Goal: Task Accomplishment & Management: Manage account settings

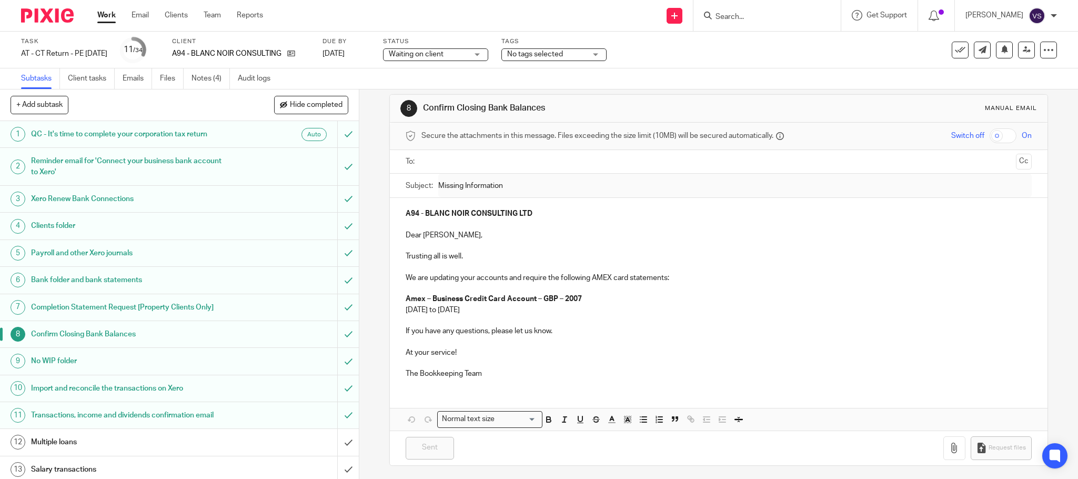
scroll to position [16, 0]
click at [762, 17] on input "Search" at bounding box center [762, 17] width 95 height 9
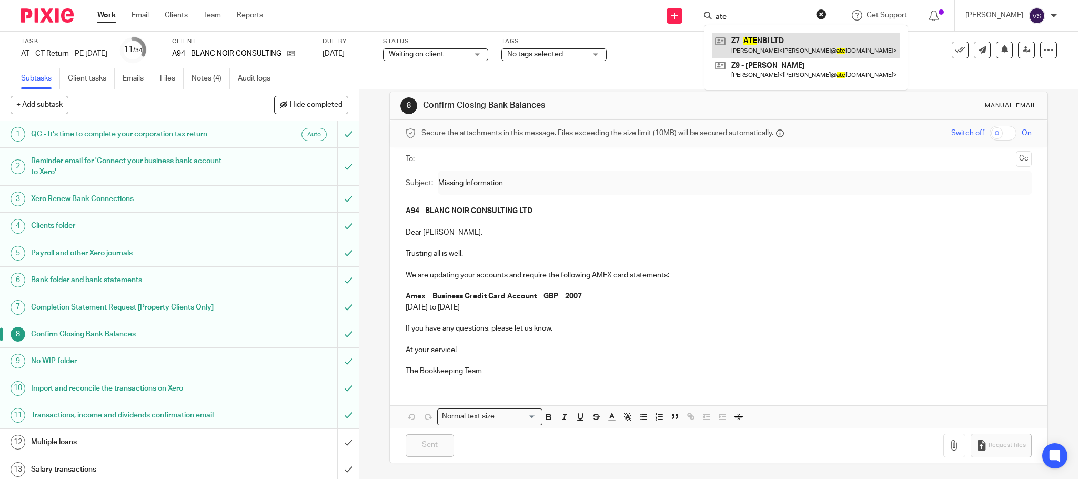
type input "ate"
click at [797, 47] on link at bounding box center [805, 45] width 187 height 24
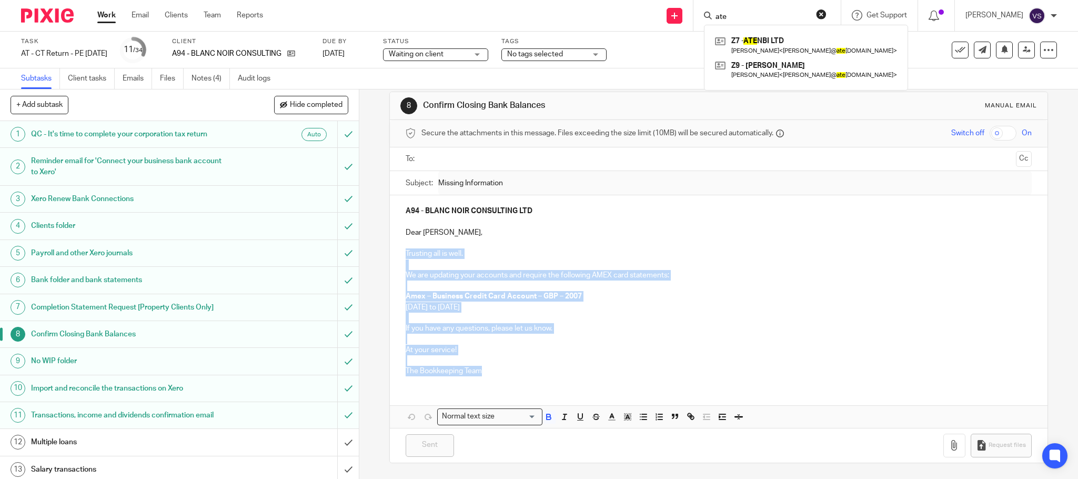
drag, startPoint x: 398, startPoint y: 250, endPoint x: 502, endPoint y: 376, distance: 163.6
click at [502, 378] on div "A94 - BLANC NOIR CONSULTING LTD Dear Anita, Trusting all is well. We are updati…" at bounding box center [719, 289] width 658 height 189
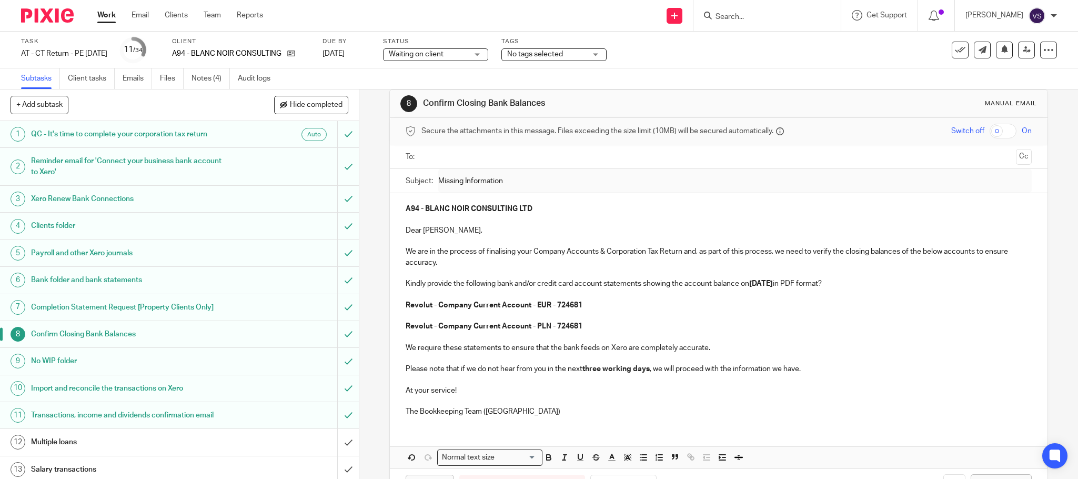
click at [773, 283] on strong "30th June 2025" at bounding box center [761, 283] width 24 height 7
click at [752, 284] on strong "30th June 2025" at bounding box center [761, 283] width 24 height 7
click at [818, 319] on p at bounding box center [719, 315] width 626 height 11
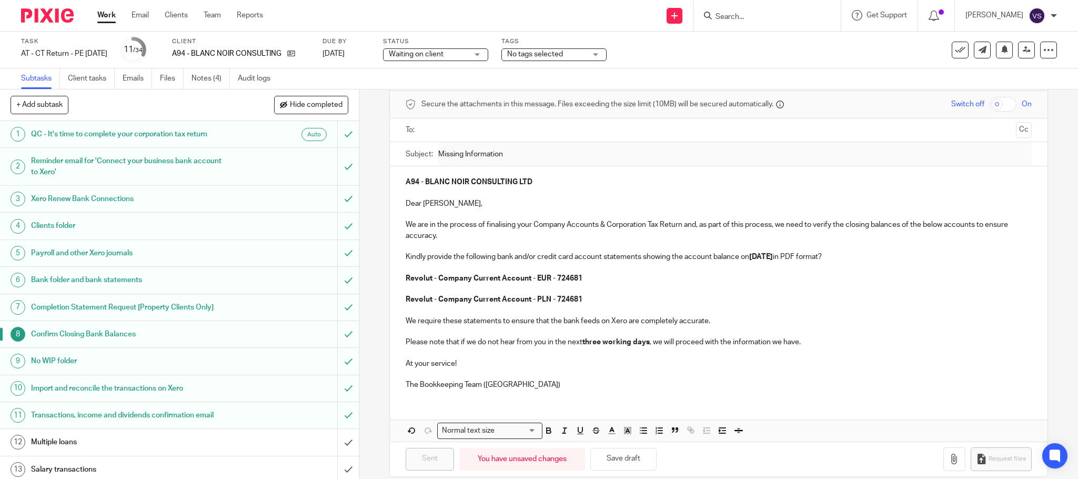
scroll to position [59, 0]
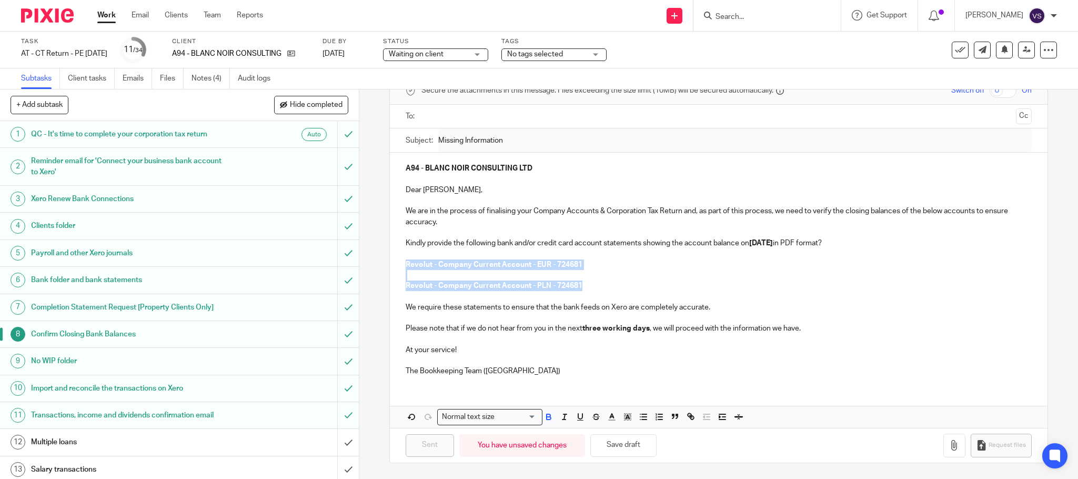
drag, startPoint x: 400, startPoint y: 260, endPoint x: 593, endPoint y: 287, distance: 195.5
click at [592, 287] on div "A94 - BLANC NOIR CONSULTING LTD Dear Anita, We are in the process of finalising…" at bounding box center [719, 269] width 658 height 232
click at [513, 275] on p at bounding box center [719, 275] width 626 height 11
drag, startPoint x: 397, startPoint y: 261, endPoint x: 597, endPoint y: 275, distance: 200.4
click at [597, 275] on div "A94 - BLANC NOIR CONSULTING LTD Dear Anita, We are in the process of finalising…" at bounding box center [719, 269] width 658 height 232
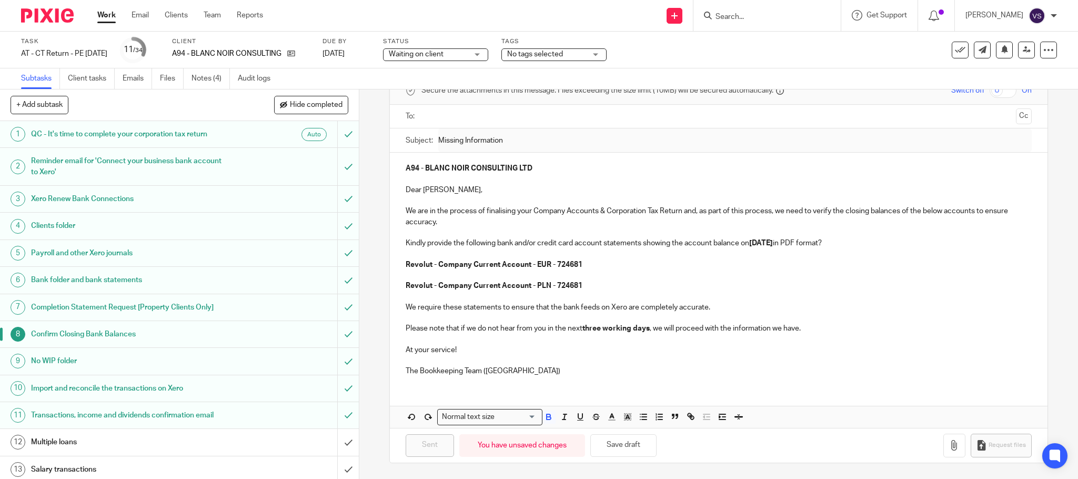
scroll to position [48, 0]
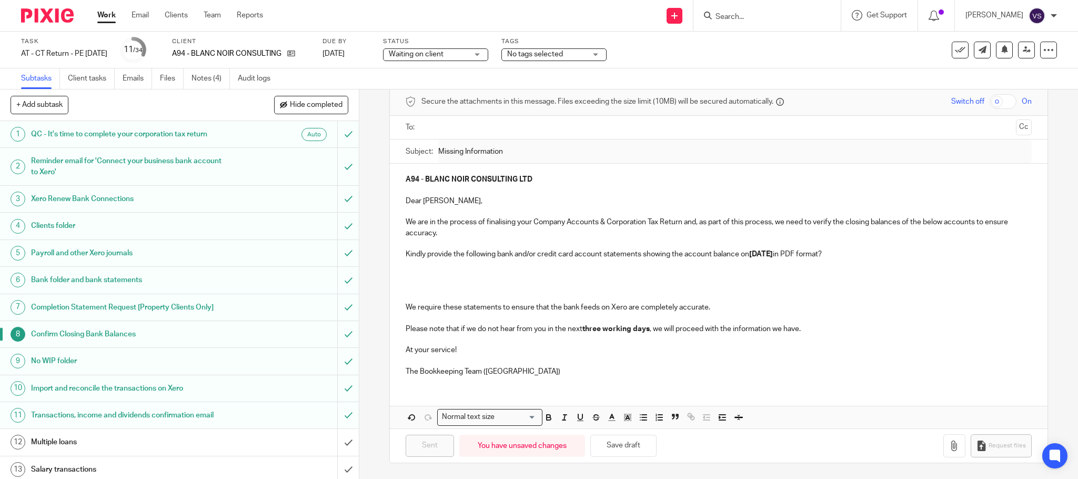
click at [431, 270] on p at bounding box center [719, 275] width 626 height 11
click at [437, 270] on p at bounding box center [719, 275] width 626 height 11
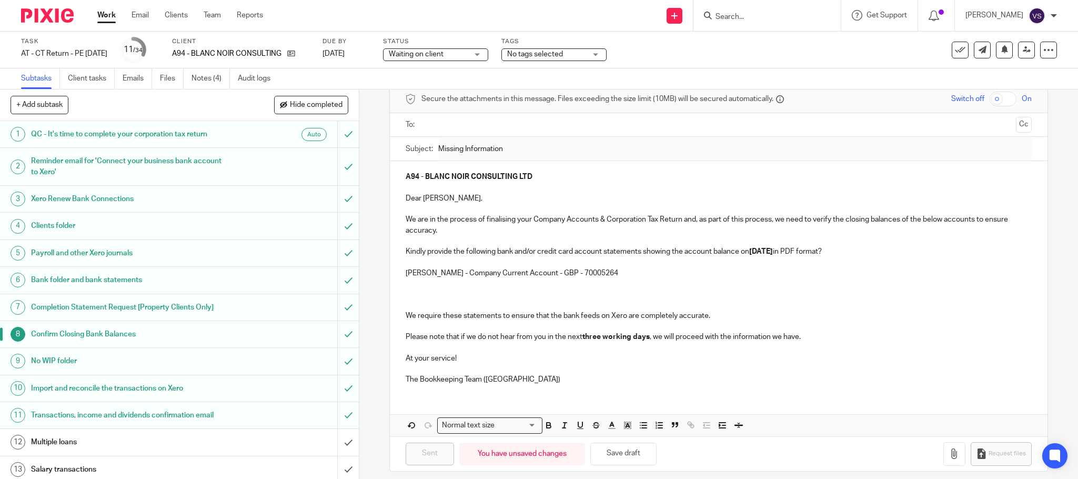
scroll to position [59, 0]
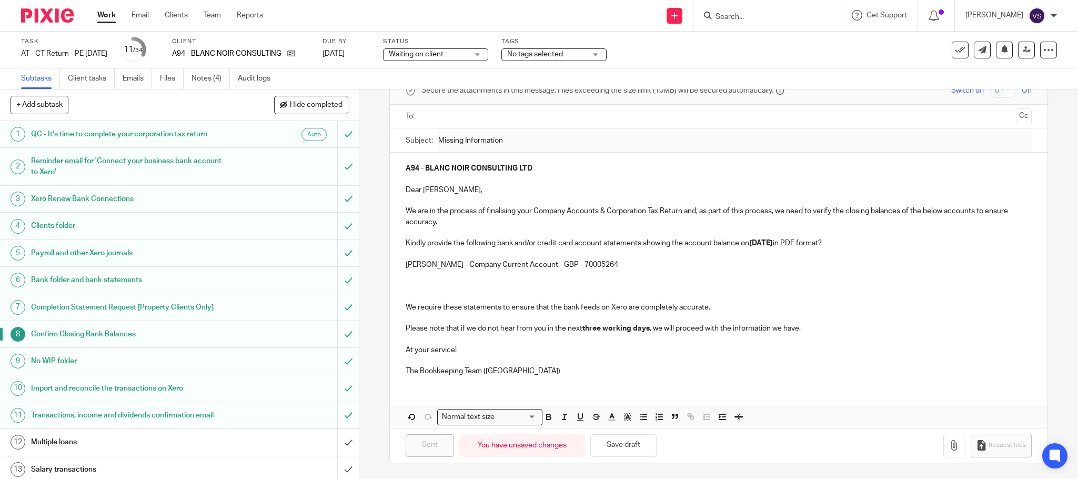
click at [419, 285] on p at bounding box center [719, 285] width 626 height 11
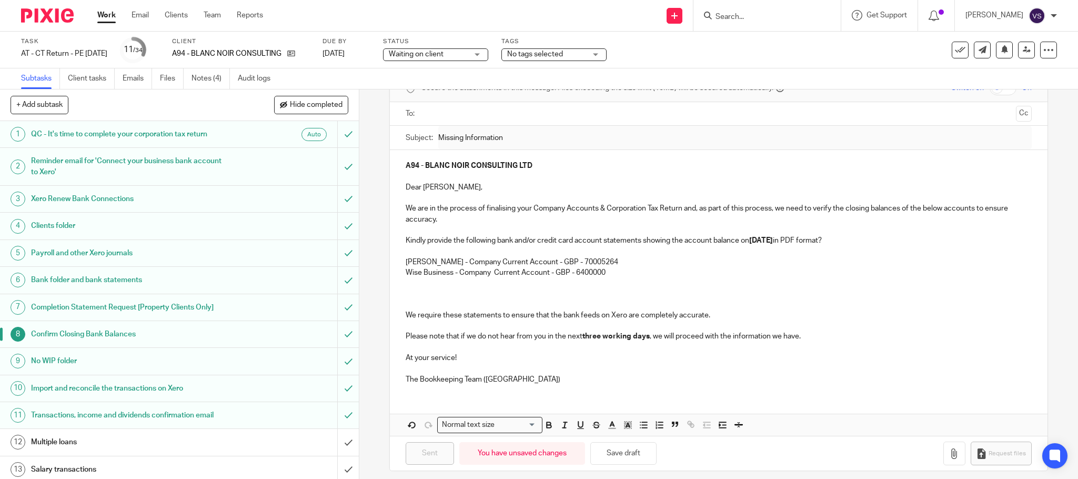
click at [477, 286] on p at bounding box center [719, 283] width 626 height 11
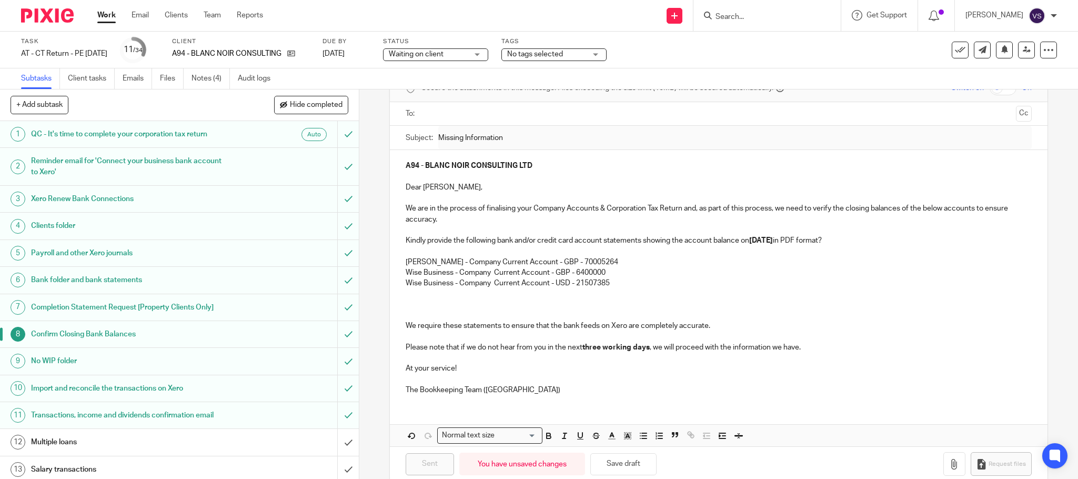
click at [534, 295] on p at bounding box center [719, 293] width 626 height 11
click at [469, 314] on p at bounding box center [719, 315] width 626 height 11
click at [399, 285] on div "A94 - BLANC NOIR CONSULTING LTD Dear Anita, We are in the process of finalising…" at bounding box center [719, 276] width 658 height 253
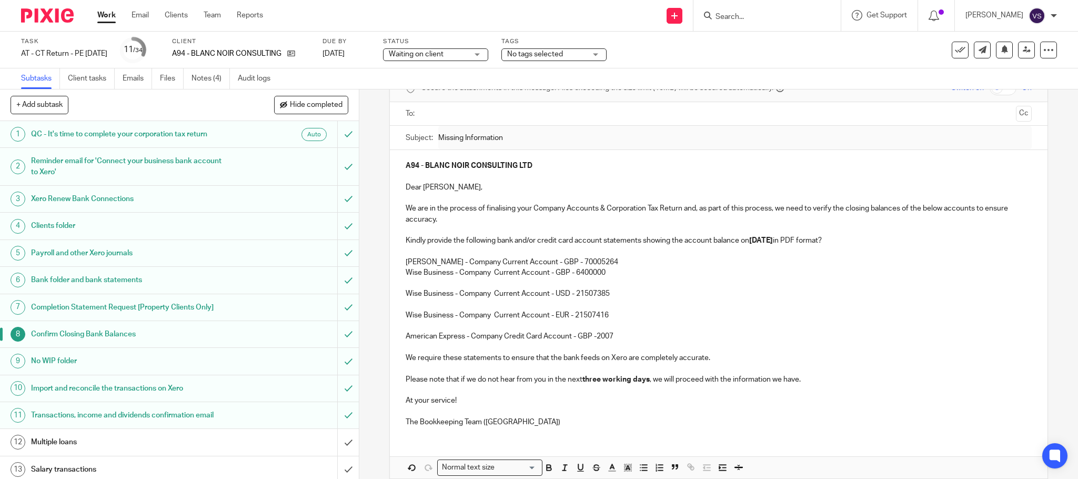
click at [399, 271] on div "A94 - BLANC NOIR CONSULTING LTD Dear Anita, We are in the process of finalising…" at bounding box center [719, 292] width 658 height 285
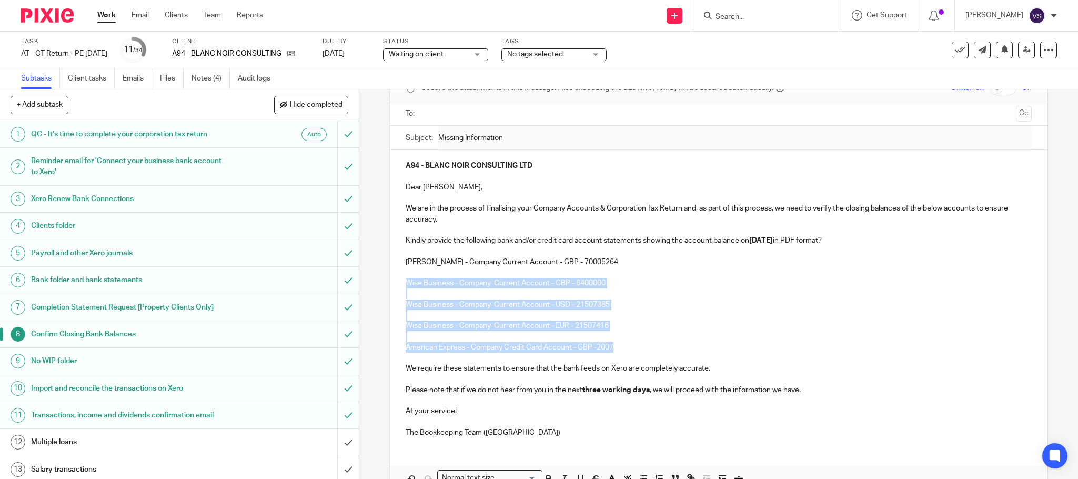
drag, startPoint x: 396, startPoint y: 284, endPoint x: 619, endPoint y: 346, distance: 231.1
click at [619, 346] on div "A94 - BLANC NOIR CONSULTING LTD Dear Anita, We are in the process of finalising…" at bounding box center [719, 298] width 658 height 296
click at [705, 327] on p "Wise Business - Company Current Account - EUR - 21507416" at bounding box center [719, 325] width 626 height 11
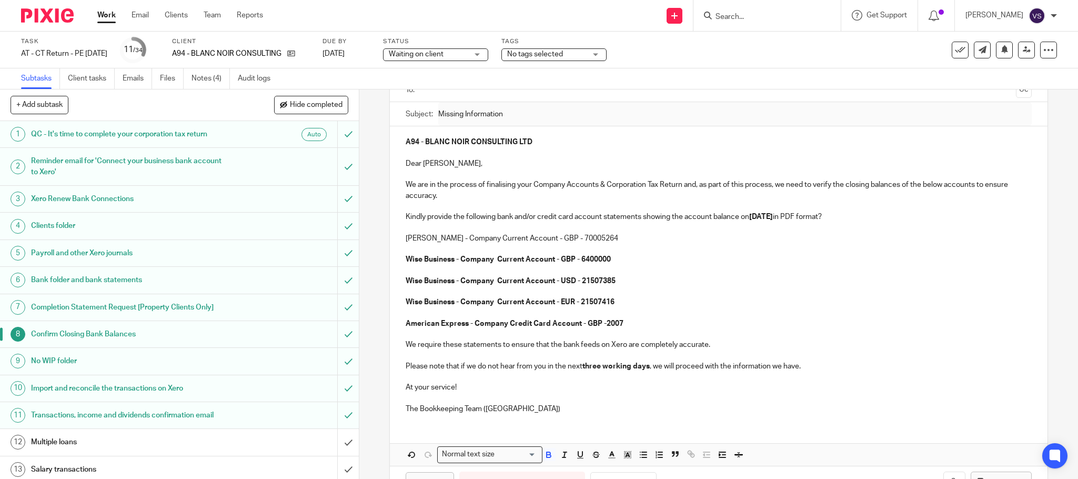
scroll to position [44, 0]
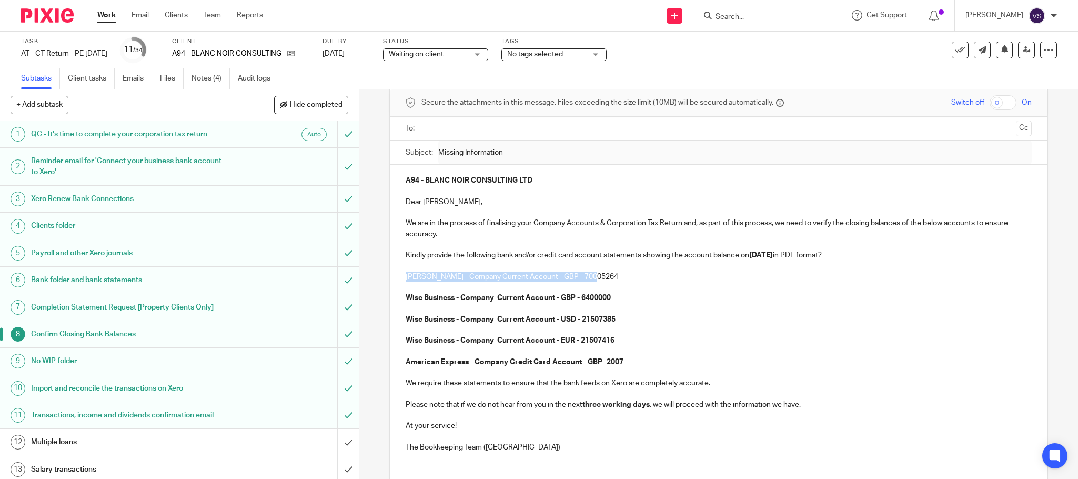
drag, startPoint x: 401, startPoint y: 276, endPoint x: 598, endPoint y: 280, distance: 196.8
click at [598, 280] on p "Starling - Company Current Account - GBP - 70005264" at bounding box center [719, 276] width 626 height 11
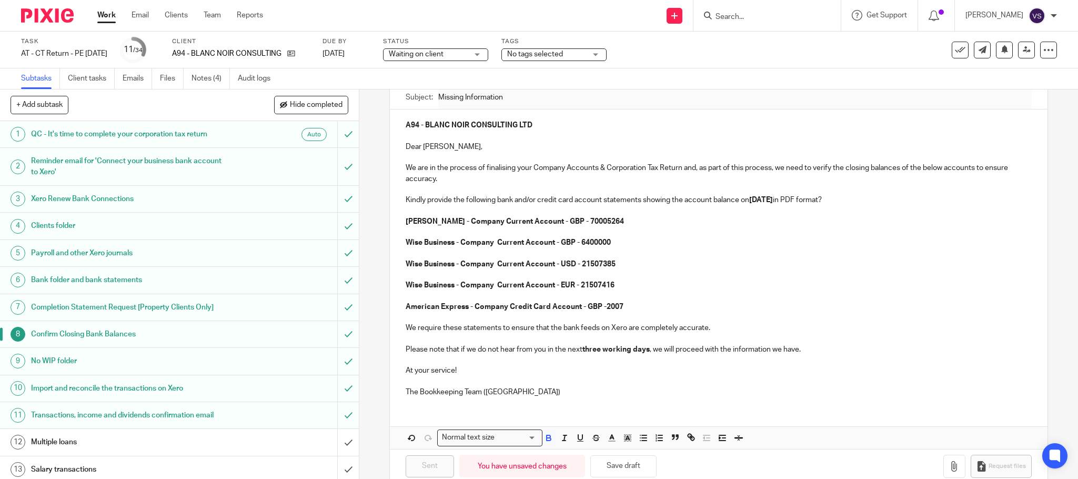
scroll to position [123, 0]
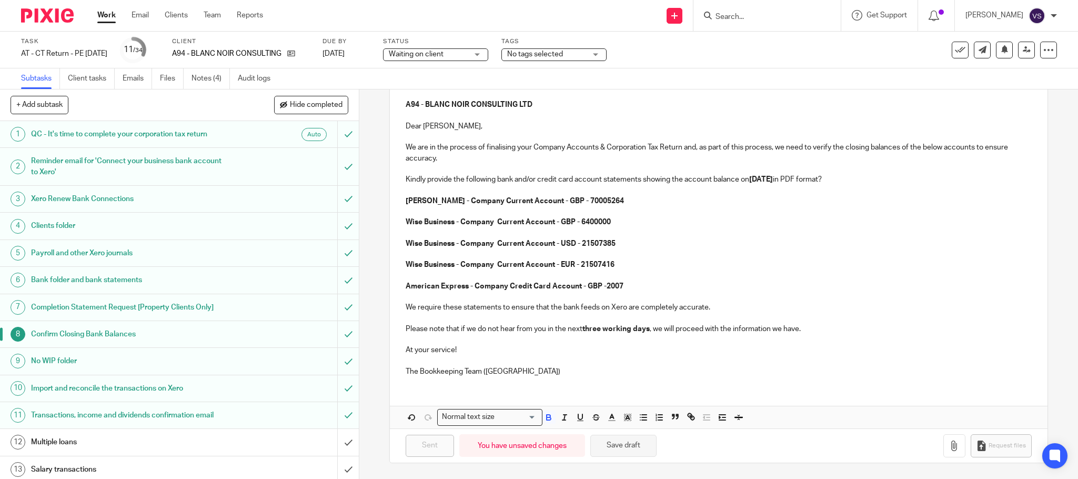
click at [617, 445] on button "Save draft" at bounding box center [623, 446] width 66 height 23
click at [688, 218] on p "Wise Business - Company Current Account - GBP - 6400000" at bounding box center [719, 222] width 626 height 11
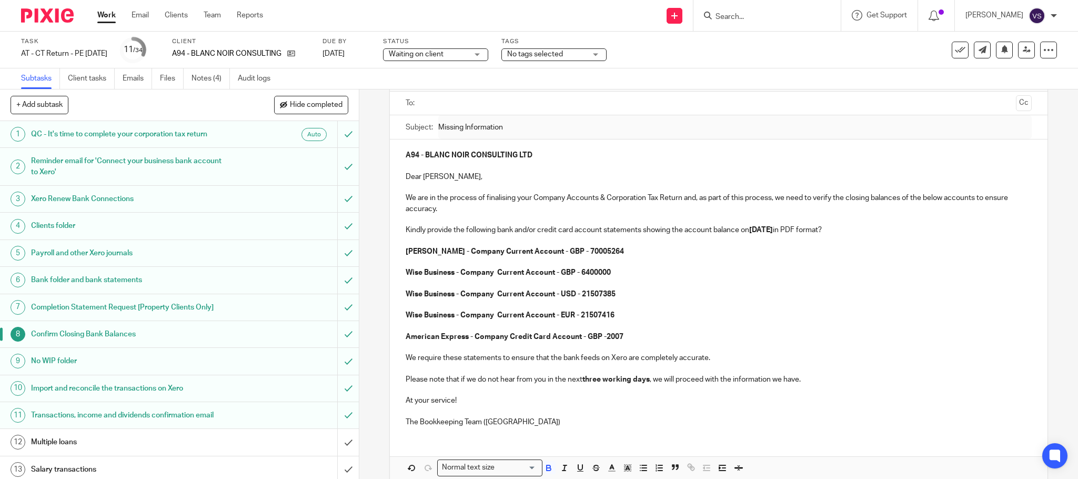
scroll to position [0, 0]
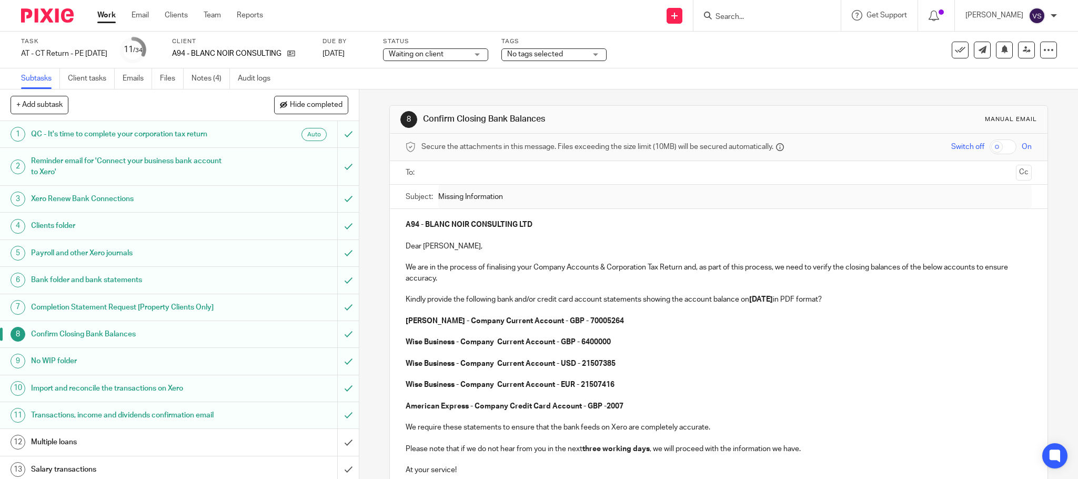
click at [439, 226] on strong "A94 - BLANC NOIR CONSULTING LTD" at bounding box center [469, 224] width 127 height 7
click at [427, 319] on strong "Starling - Company Current Account - GBP - 70005264" at bounding box center [515, 320] width 218 height 7
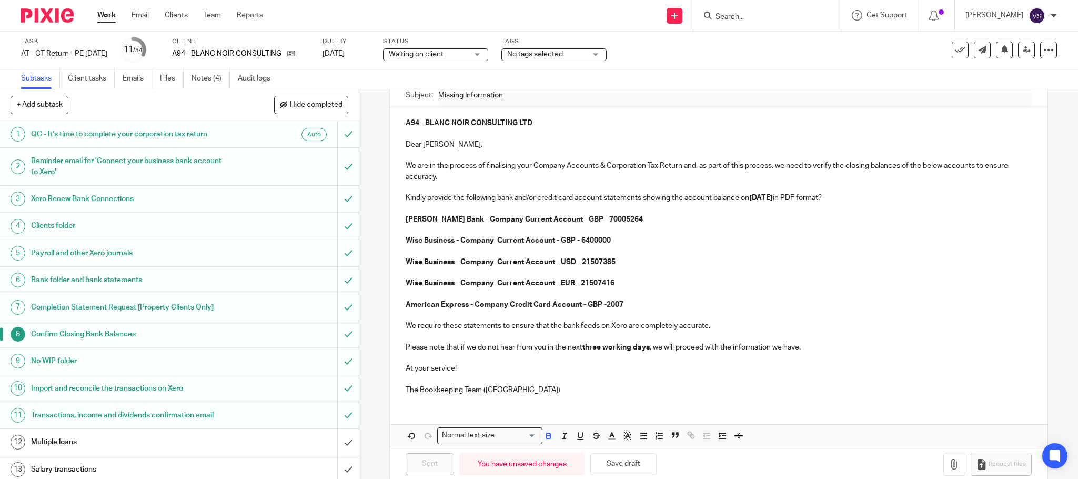
scroll to position [123, 0]
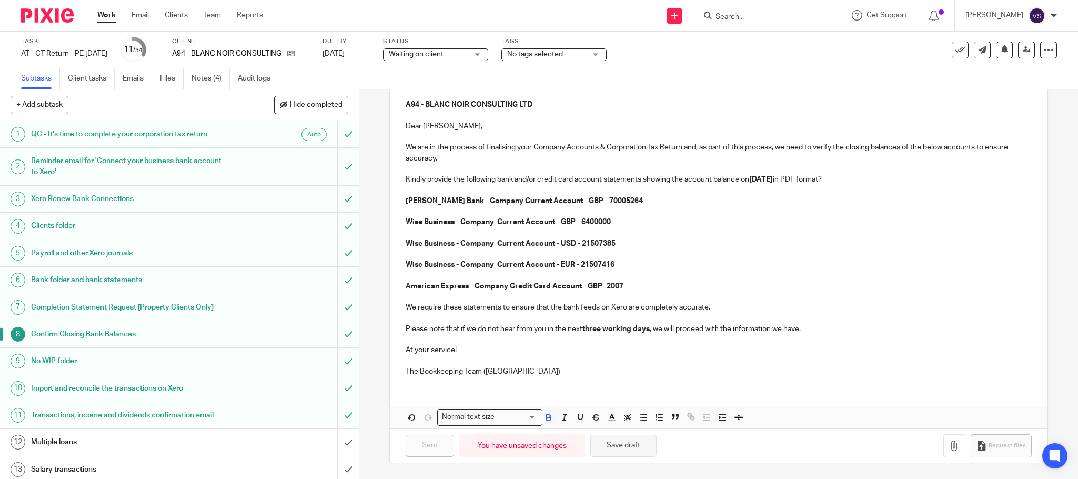
click at [628, 441] on button "Save draft" at bounding box center [623, 446] width 66 height 23
click at [332, 335] on input "submit" at bounding box center [179, 334] width 359 height 26
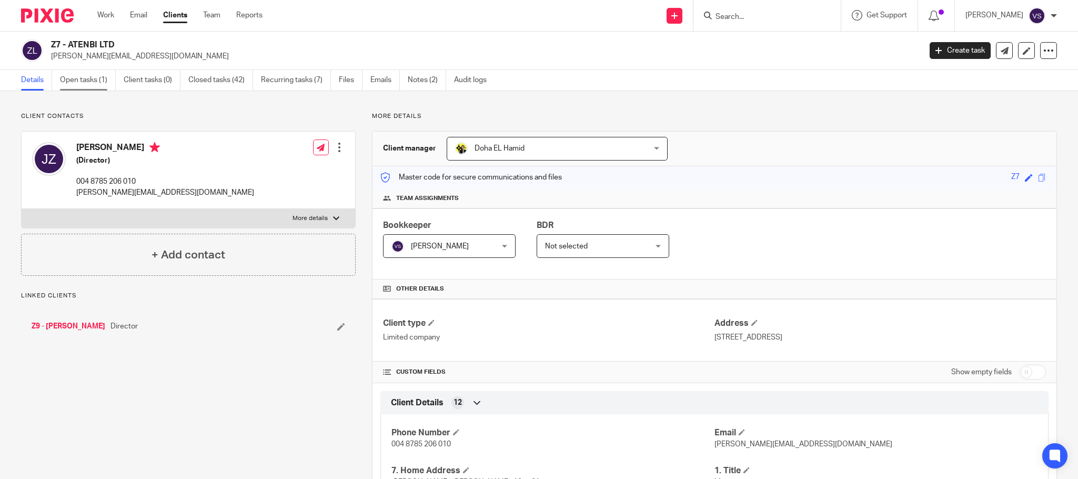
click at [90, 85] on link "Open tasks (1)" at bounding box center [88, 80] width 56 height 21
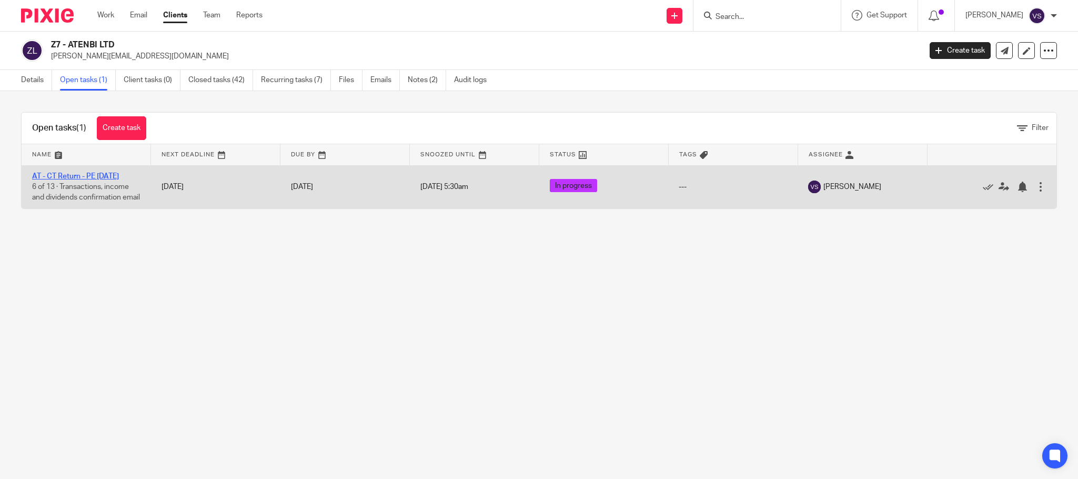
click at [99, 177] on link "AT - CT Return - PE [DATE]" at bounding box center [75, 176] width 87 height 7
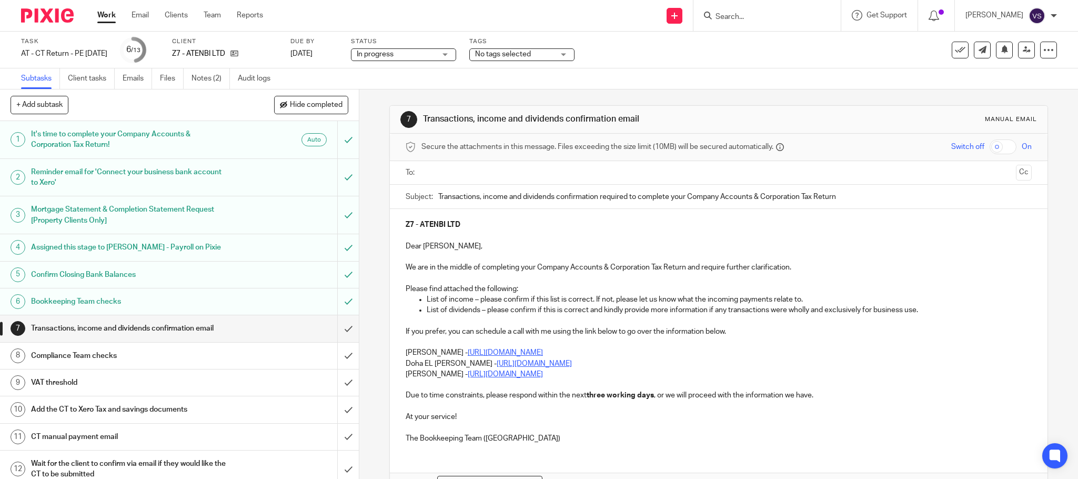
click at [150, 278] on h1 "Confirm Closing Bank Balances" at bounding box center [129, 275] width 197 height 16
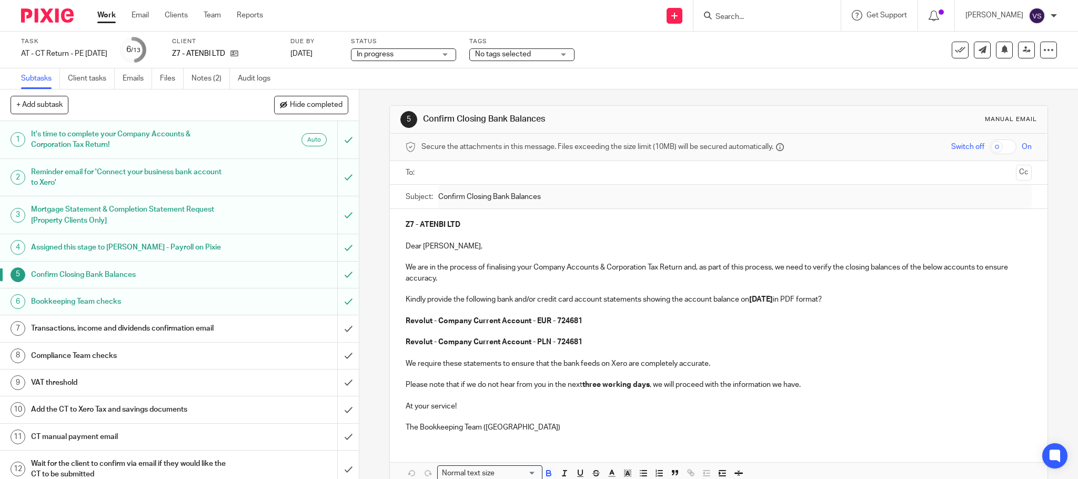
click at [462, 229] on p "Z7 - ATENBI LTD" at bounding box center [719, 224] width 626 height 11
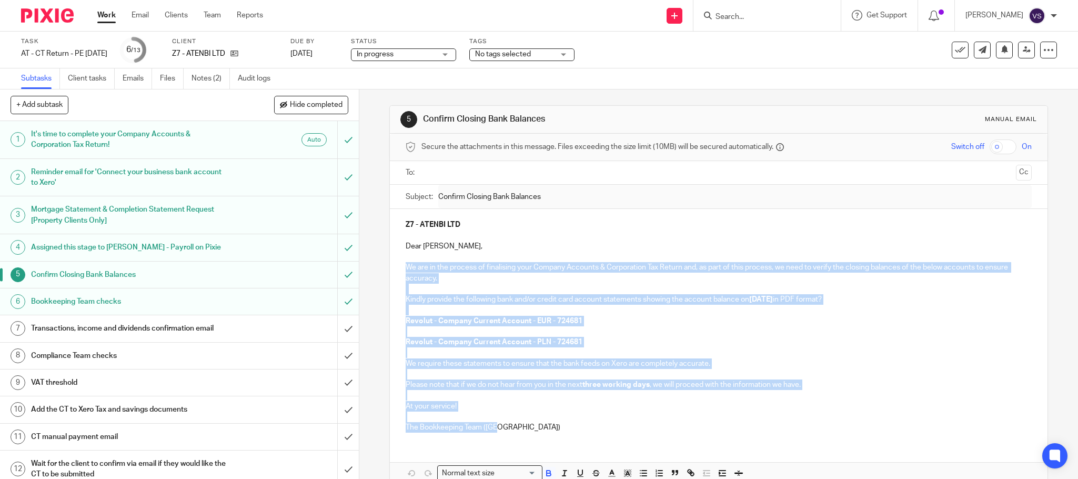
drag, startPoint x: 397, startPoint y: 269, endPoint x: 807, endPoint y: 446, distance: 446.9
click at [807, 446] on div "Z7 - ATENBI LTD Dear Jaroslaw, We are in the process of finalising your Company…" at bounding box center [719, 346] width 658 height 275
copy div "We are in the process of finalising your Company Accounts & Corporation Tax Ret…"
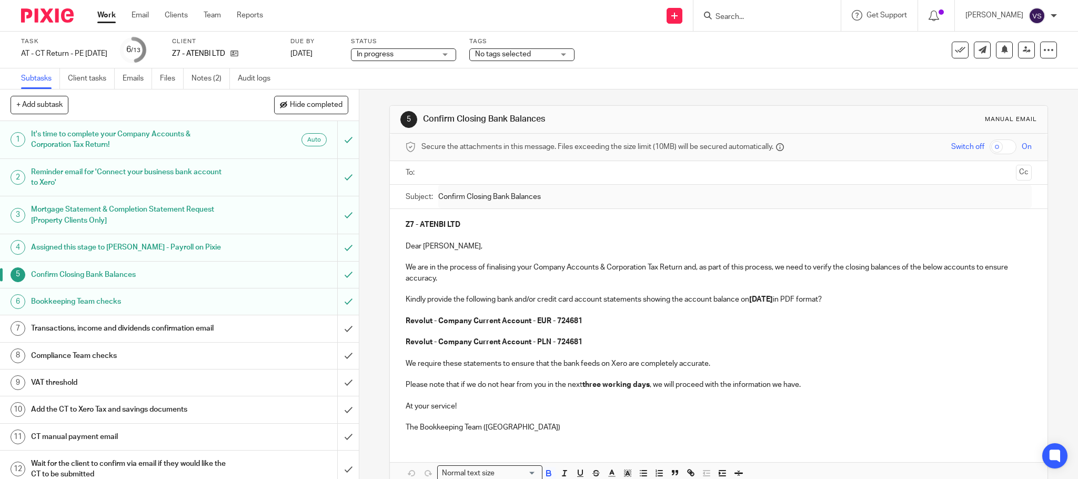
drag, startPoint x: 420, startPoint y: 117, endPoint x: 541, endPoint y: 119, distance: 121.5
click at [541, 119] on h1 "Confirm Closing Bank Balances" at bounding box center [582, 119] width 318 height 11
copy h1 "Confirm Closing Bank Balances"
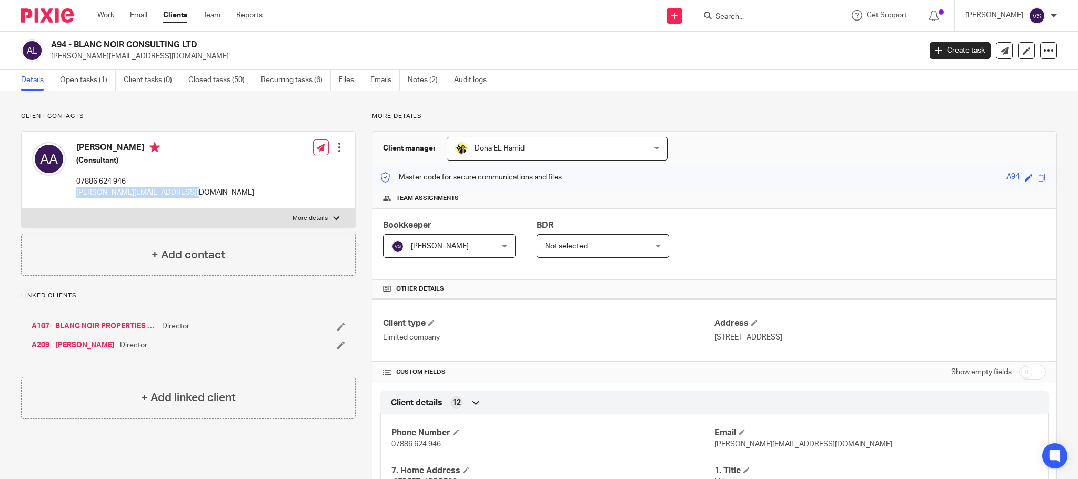
drag, startPoint x: 75, startPoint y: 196, endPoint x: 363, endPoint y: 159, distance: 290.6
click at [223, 189] on div "Anita Asante (Consultant) 07886 624 946 anita@blancnoirconsulting.com Edit cont…" at bounding box center [189, 170] width 334 height 77
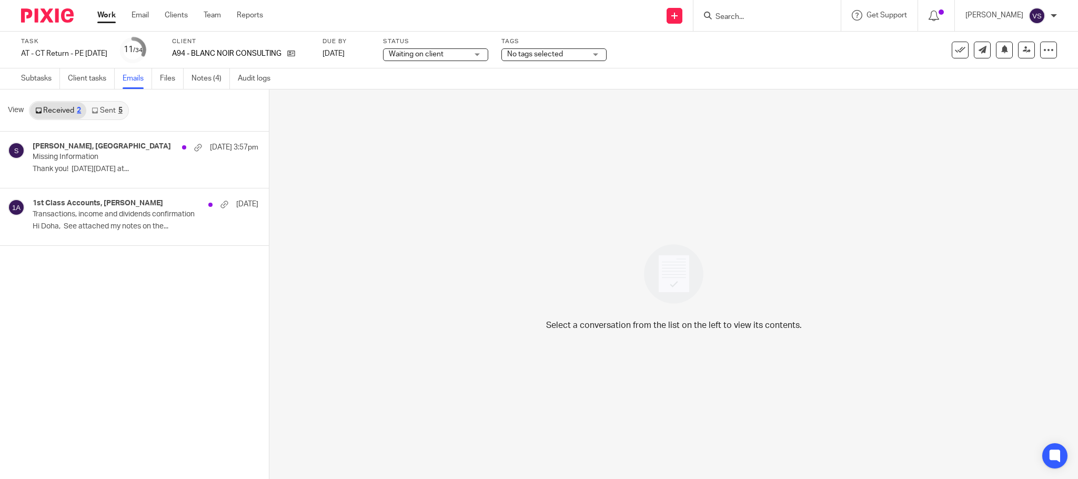
click at [111, 114] on link "Sent 5" at bounding box center [106, 110] width 41 height 17
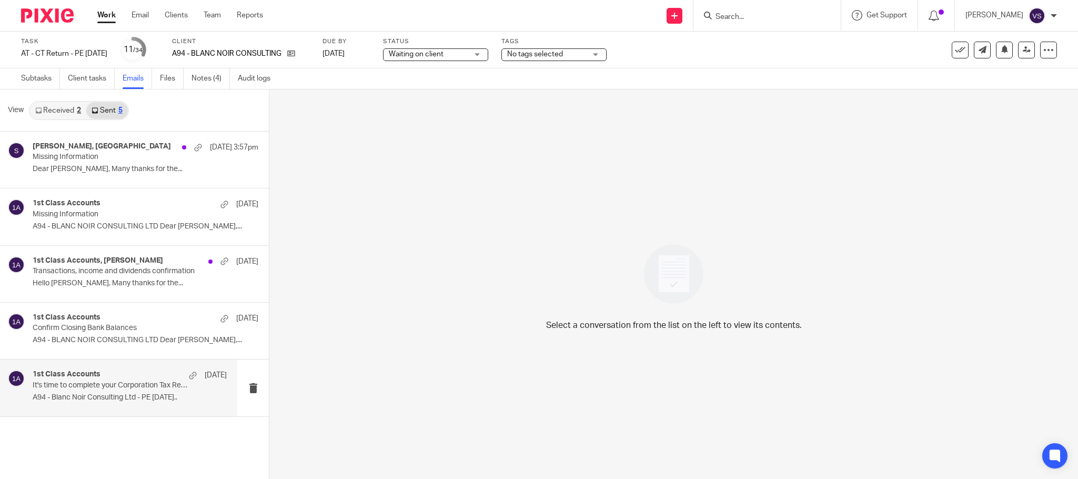
click at [98, 387] on p "It's time to complete your Corporation Tax Return!" at bounding box center [110, 385] width 155 height 9
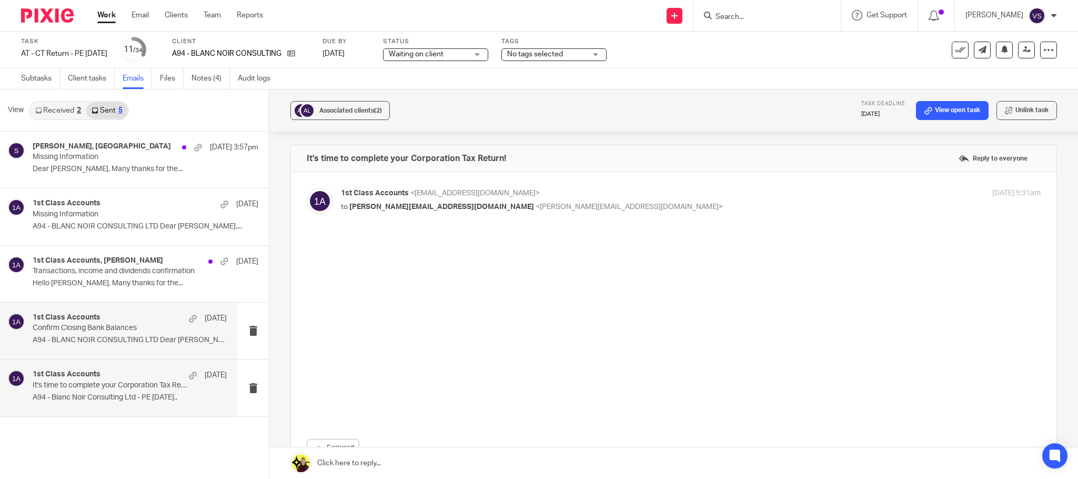
click at [114, 319] on div "1st Class Accounts 1 Apr" at bounding box center [130, 318] width 194 height 11
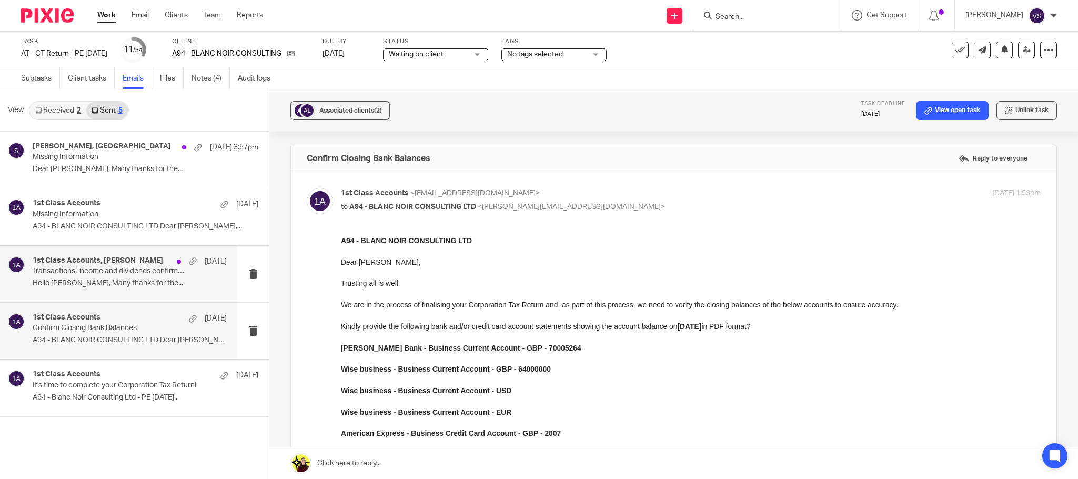
click at [115, 273] on p "Transactions, income and dividends confirmation" at bounding box center [110, 271] width 155 height 9
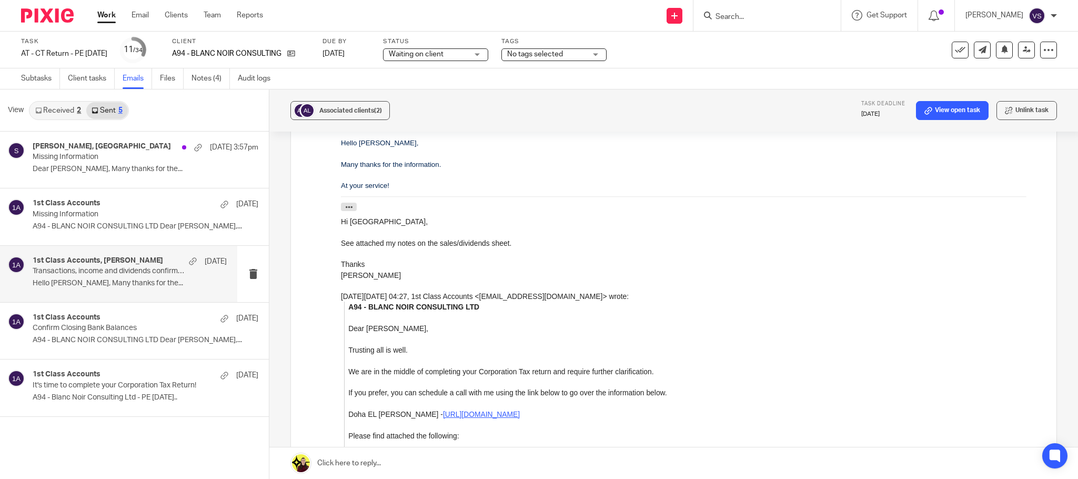
scroll to position [119, 0]
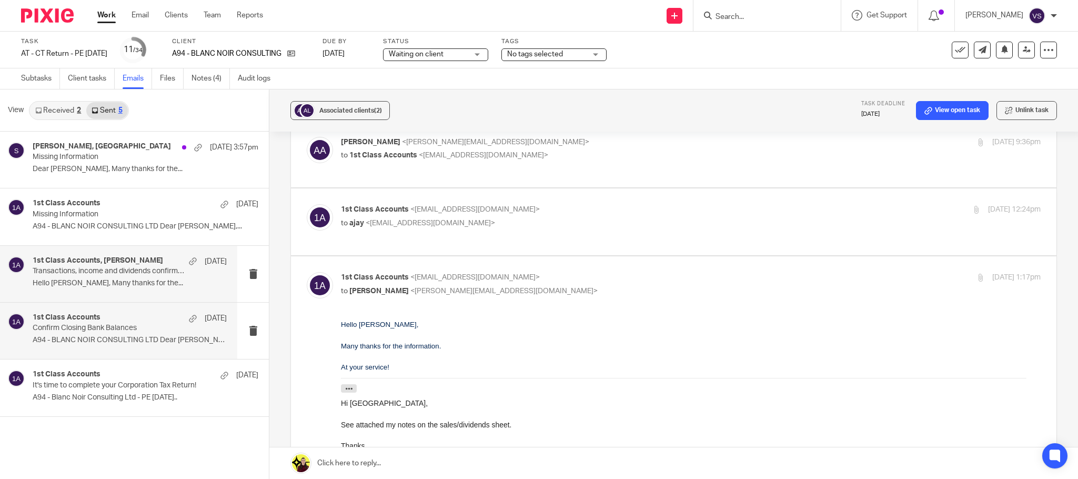
click at [117, 324] on div "1st Class Accounts 1 Apr" at bounding box center [130, 318] width 194 height 11
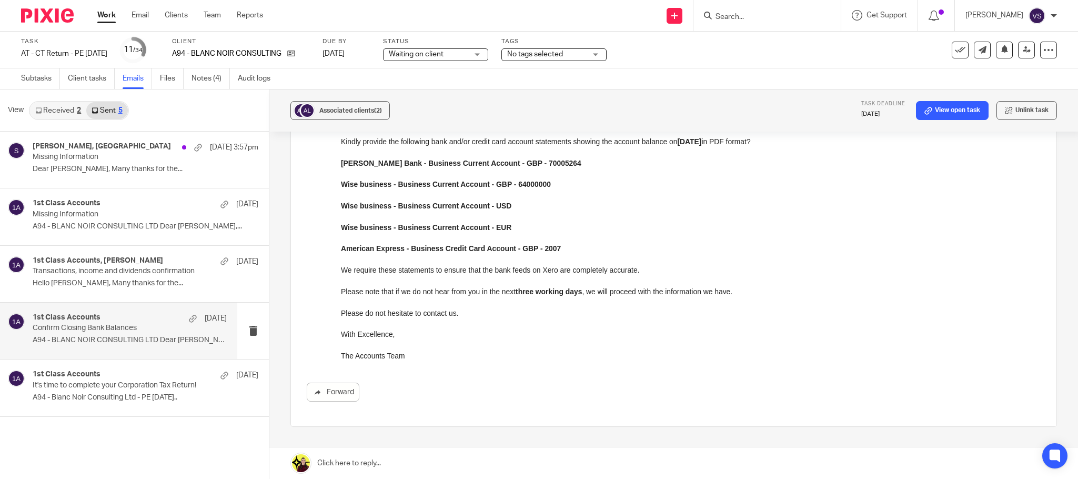
scroll to position [112, 0]
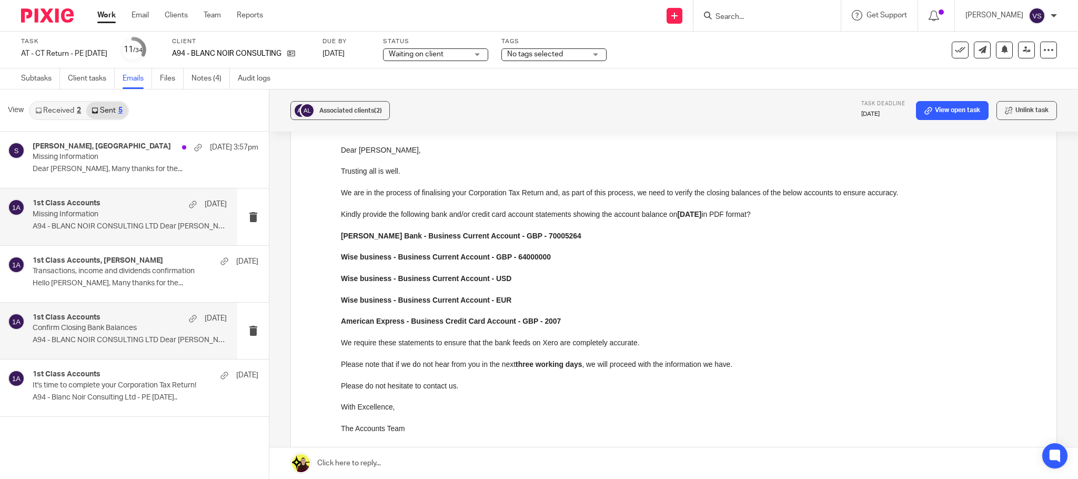
click at [125, 221] on div "1st Class Accounts 15 Apr Missing Information A94 - BLANC NOIR CONSULTING LTD D…" at bounding box center [130, 216] width 194 height 35
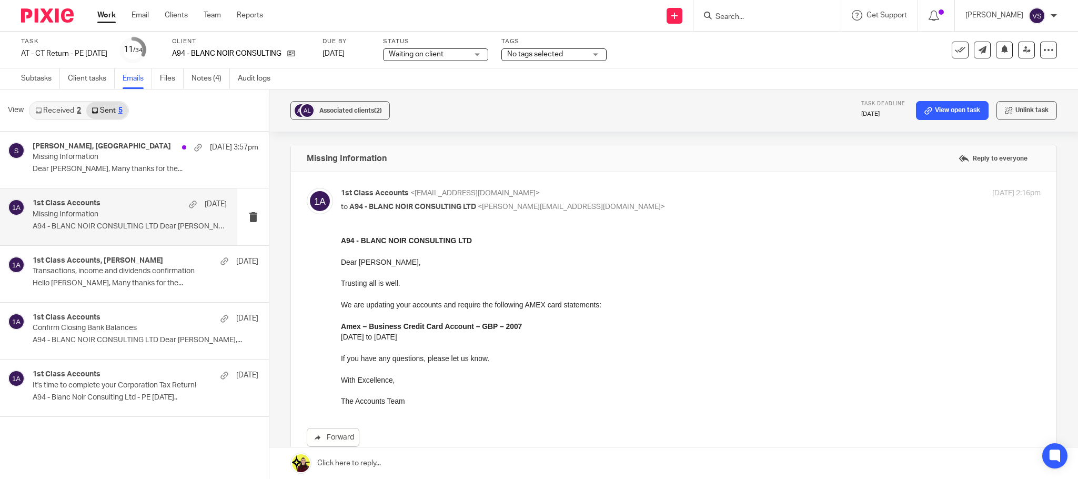
scroll to position [0, 0]
drag, startPoint x: 373, startPoint y: 326, endPoint x: 490, endPoint y: 342, distance: 118.4
click at [490, 342] on div "A94 - BLANC NOIR CONSULTING LTD Dear Anita, Trusting all is well. We are updati…" at bounding box center [691, 321] width 700 height 172
click at [490, 343] on p at bounding box center [691, 348] width 700 height 11
click at [118, 158] on p "Missing Information" at bounding box center [110, 157] width 155 height 9
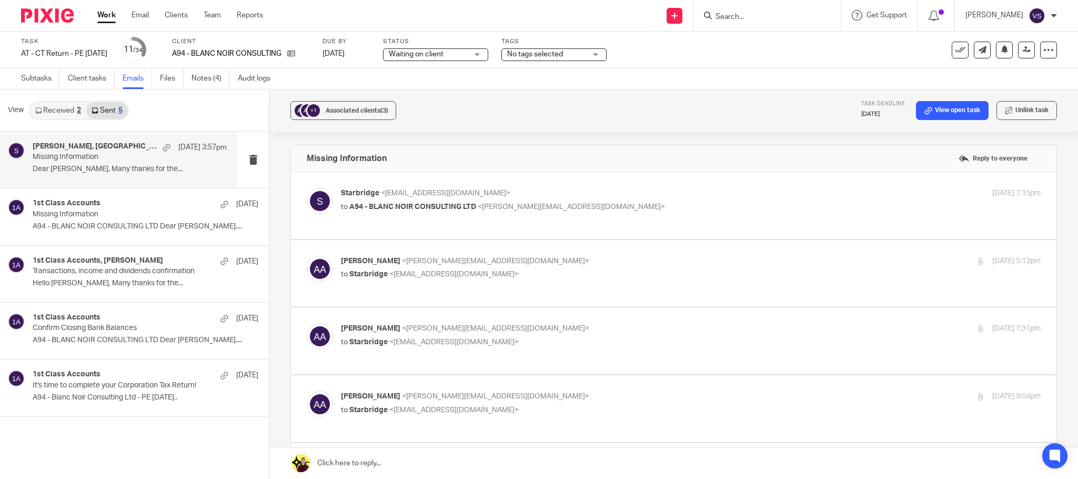
click at [57, 114] on link "Received 2" at bounding box center [58, 110] width 56 height 17
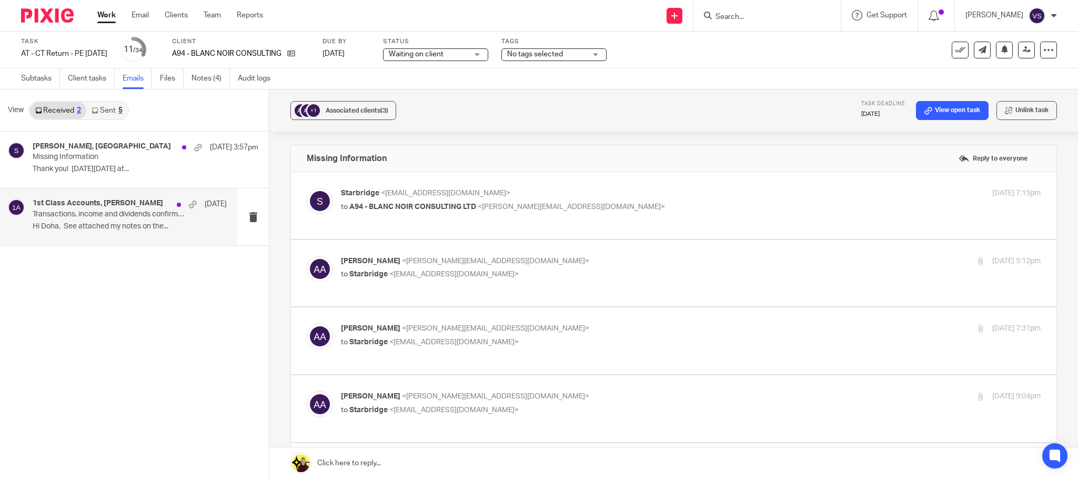
click at [125, 223] on p "Hi Doha, See attached my notes on the..." at bounding box center [130, 226] width 194 height 9
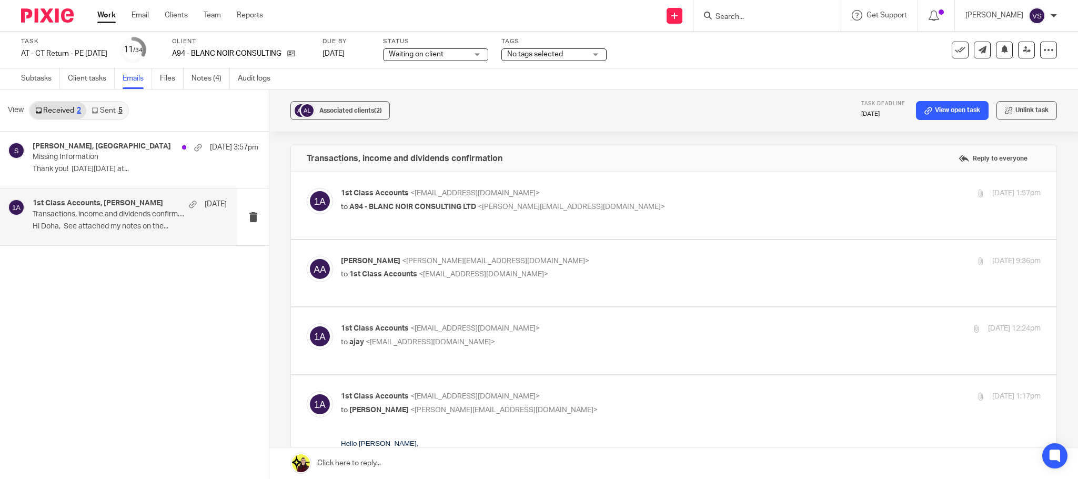
click at [593, 214] on div "1st Class Accounts <info@1stclassaccounts.co.uk> to A94 - BLANC NOIR CONSULTING…" at bounding box center [691, 201] width 700 height 26
checkbox input "true"
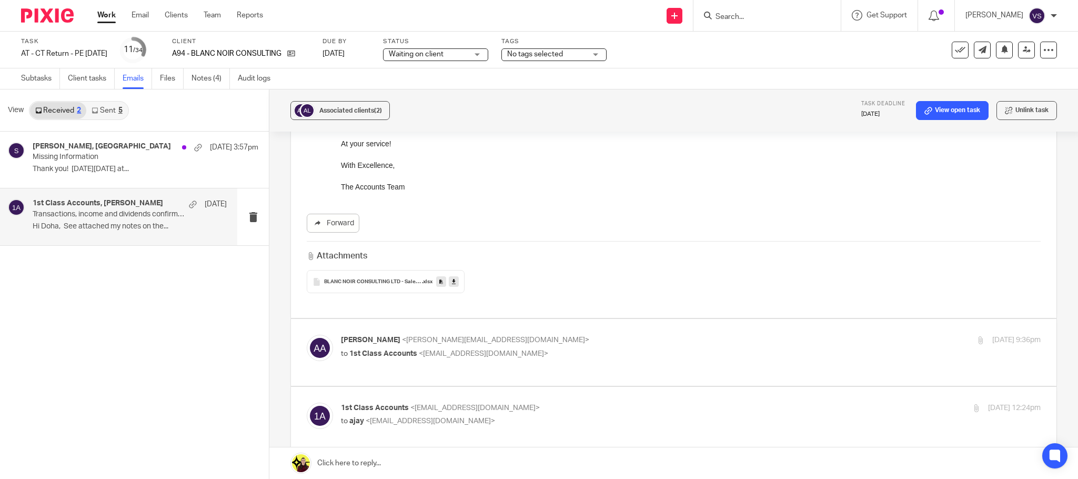
scroll to position [474, 0]
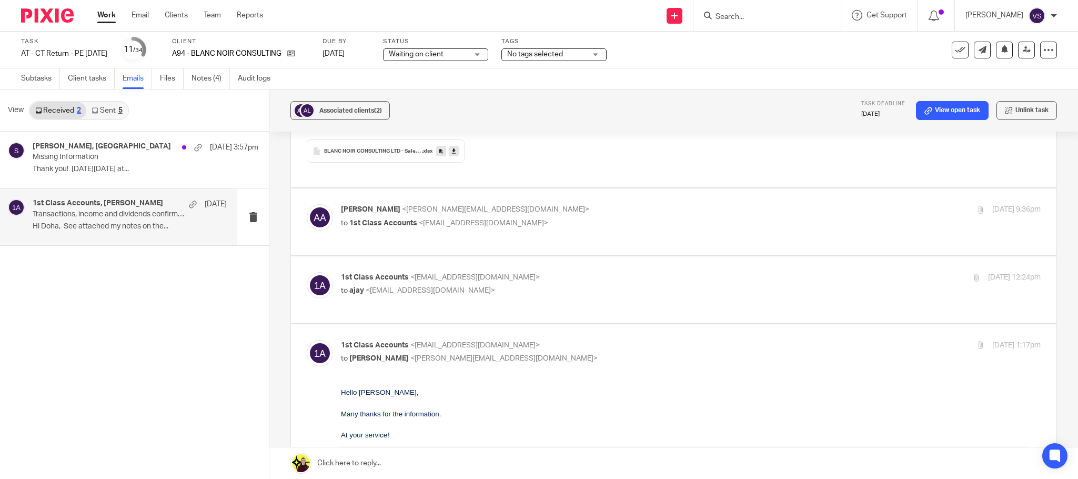
click at [562, 229] on div "Anita Asante <anita@blancnoirconsulting.com> to 1st Class Accounts <info@1stcla…" at bounding box center [691, 217] width 700 height 26
checkbox input "true"
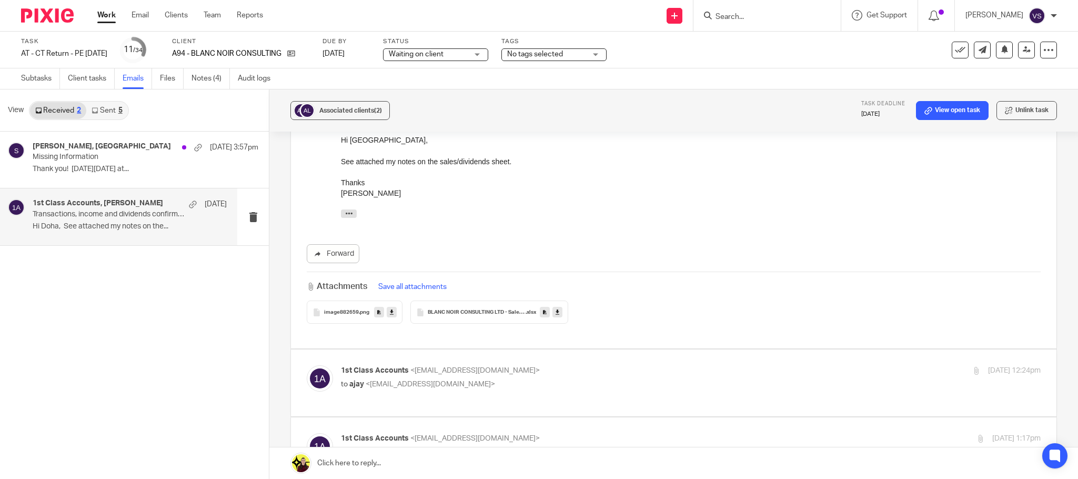
scroll to position [710, 0]
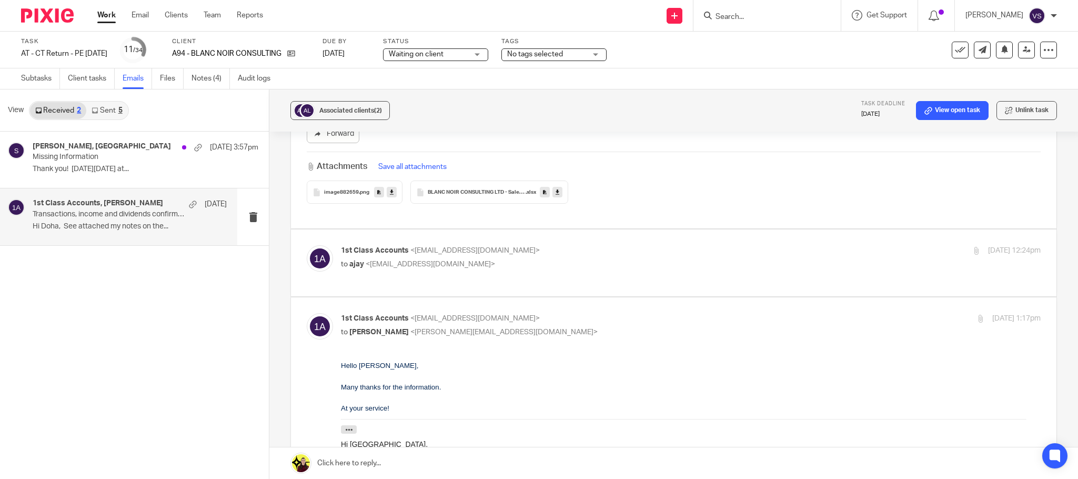
click at [641, 249] on p "1st Class Accounts <info@1stclassaccounts.co.uk>" at bounding box center [574, 250] width 467 height 11
checkbox input "true"
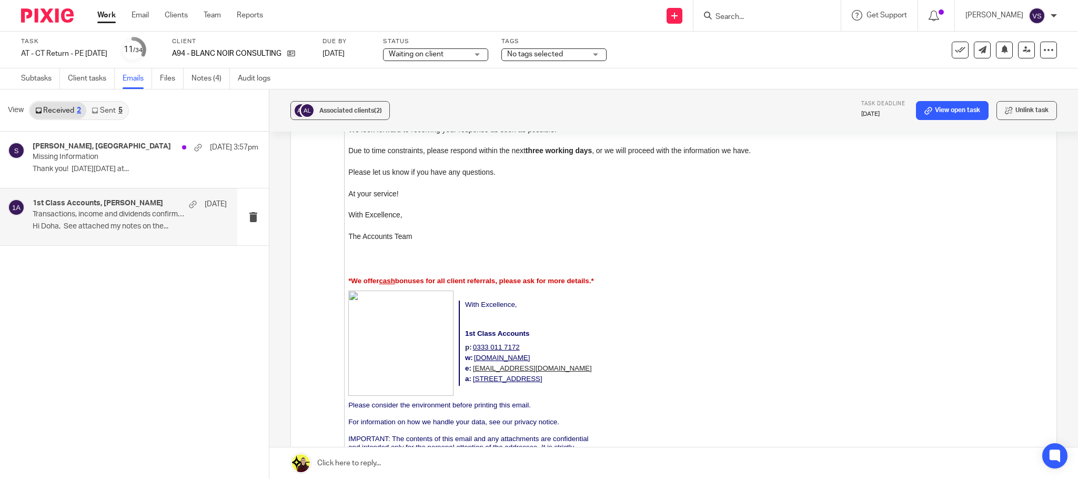
scroll to position [1184, 0]
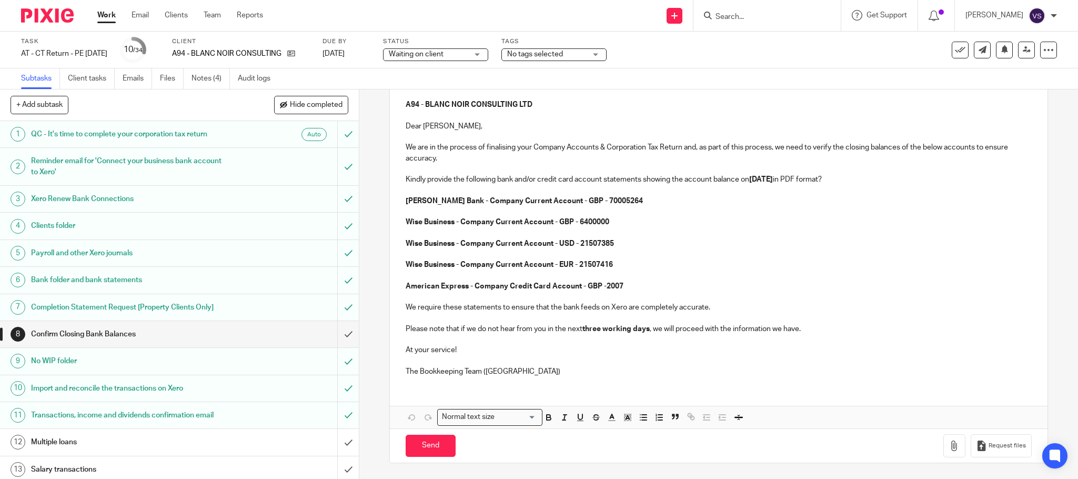
scroll to position [44, 0]
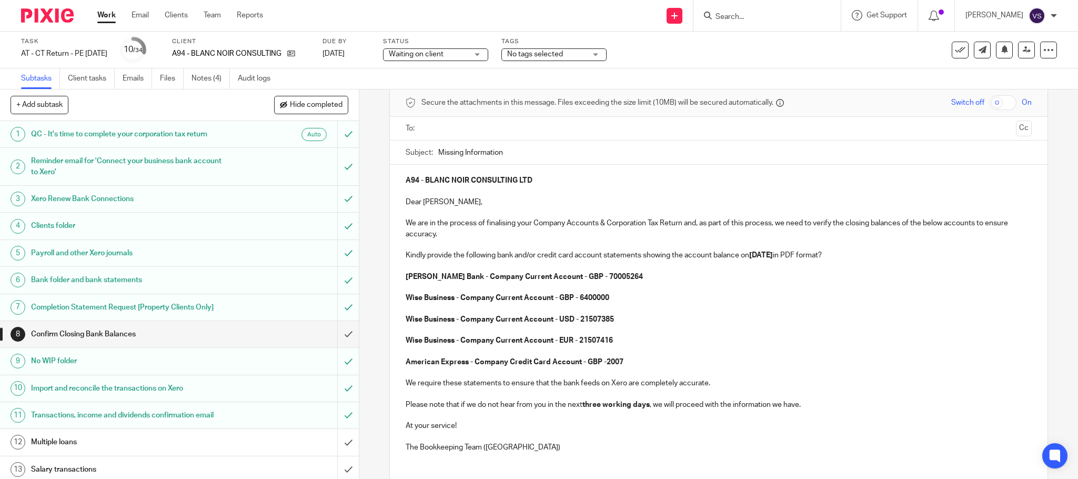
click at [505, 131] on input "text" at bounding box center [718, 129] width 587 height 12
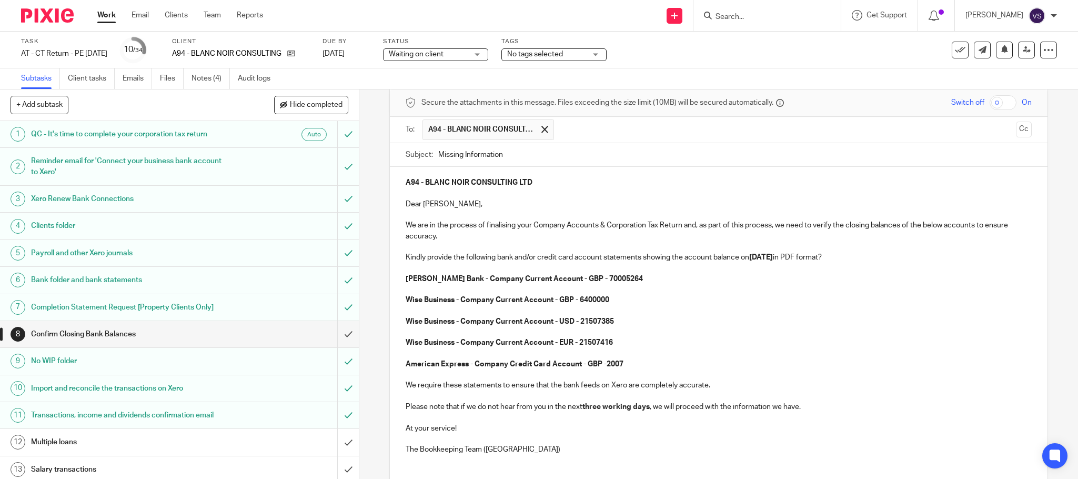
drag, startPoint x: 507, startPoint y: 157, endPoint x: 436, endPoint y: 156, distance: 71.6
click at [438, 156] on input "Missing Information" at bounding box center [734, 155] width 593 height 24
click at [505, 157] on input "Missing Information" at bounding box center [734, 155] width 593 height 24
drag, startPoint x: 516, startPoint y: 158, endPoint x: 417, endPoint y: 152, distance: 99.2
click at [417, 152] on div "Subject: Missing Information" at bounding box center [719, 155] width 626 height 24
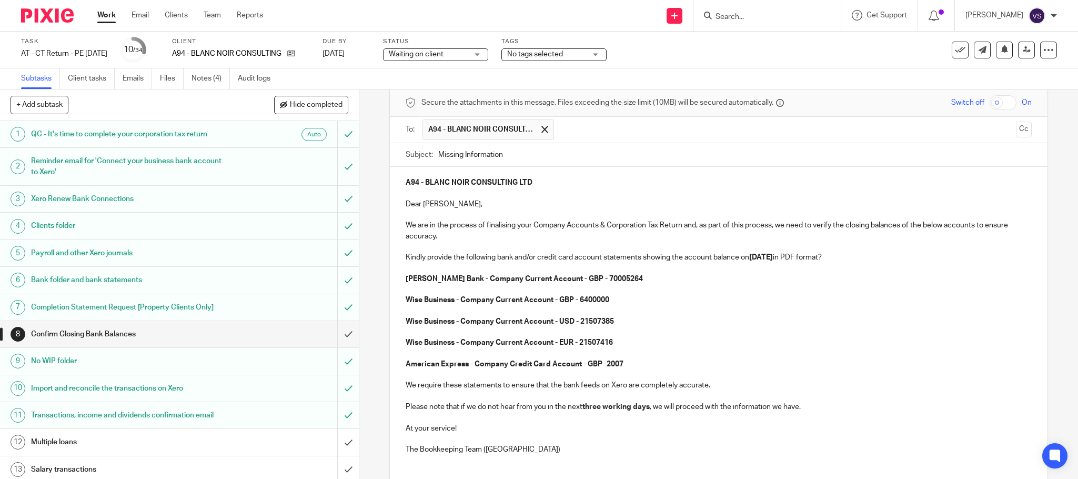
paste input "Confirm Closing Bank Balances"
type input "Confirm Closing Bank Balances"
click at [551, 197] on p at bounding box center [719, 193] width 626 height 11
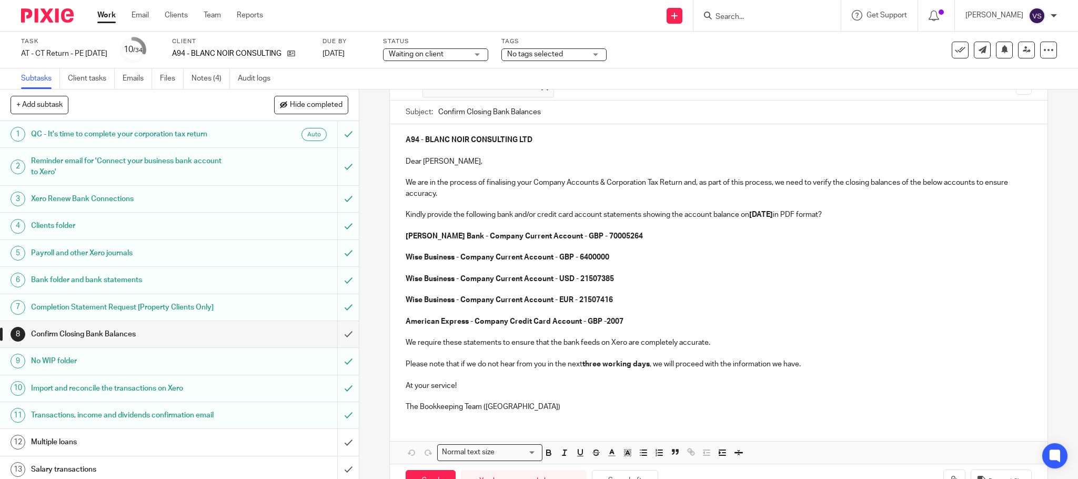
scroll to position [123, 0]
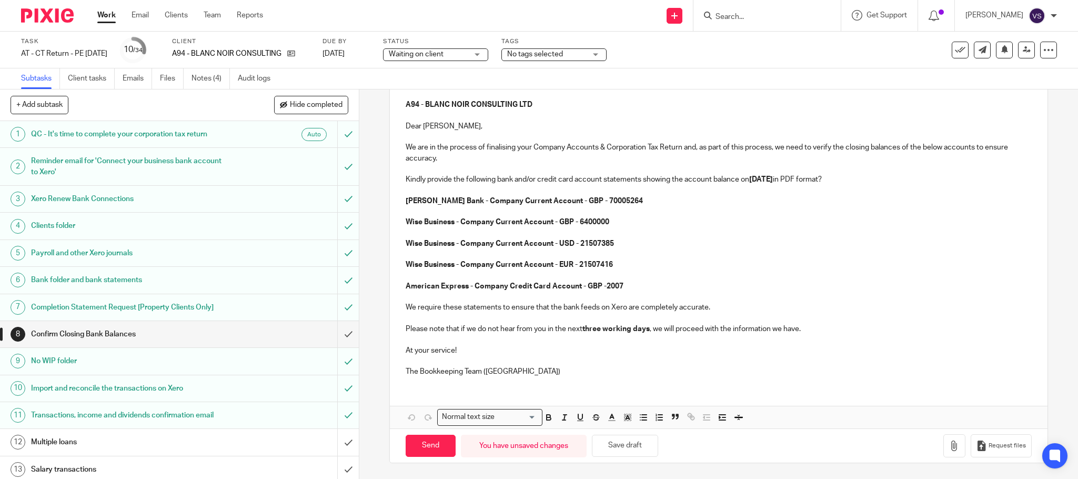
click at [599, 330] on strong "three working days" at bounding box center [615, 328] width 67 height 7
click at [502, 373] on p "The Bookkeeping Team ([GEOGRAPHIC_DATA])" at bounding box center [719, 371] width 626 height 11
click at [434, 441] on input "Send" at bounding box center [431, 446] width 50 height 23
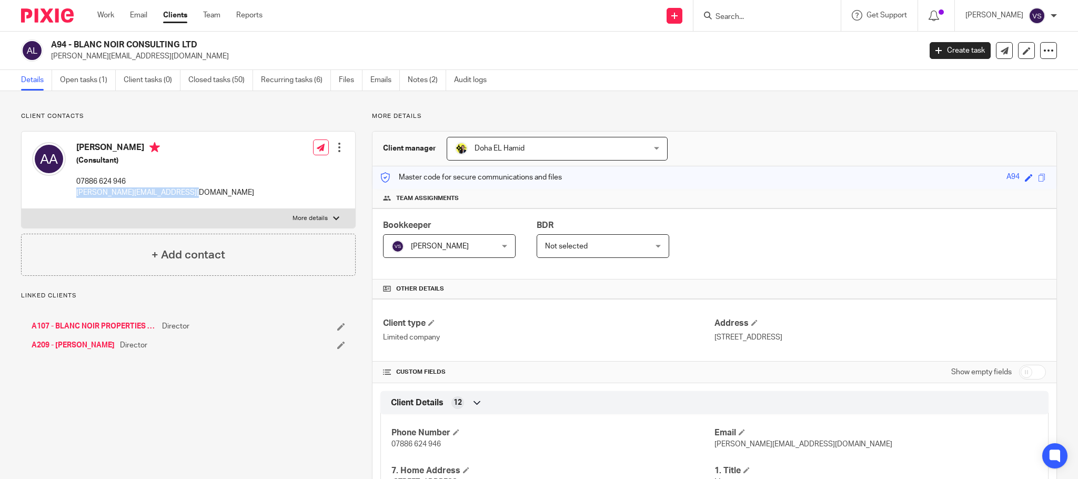
drag, startPoint x: 75, startPoint y: 193, endPoint x: 193, endPoint y: 193, distance: 118.4
click at [191, 193] on div "Anita Asante (Consultant) 07886 624 946 anita@blancnoirconsulting.com Edit cont…" at bounding box center [189, 170] width 334 height 77
copy p "anita@blancnoirconsulting.com"
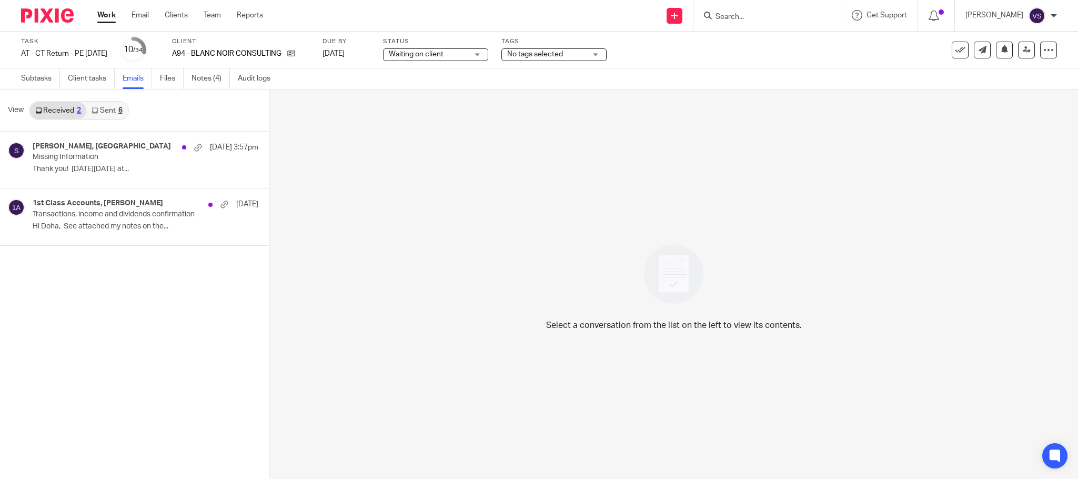
click at [101, 116] on link "Sent 6" at bounding box center [106, 110] width 41 height 17
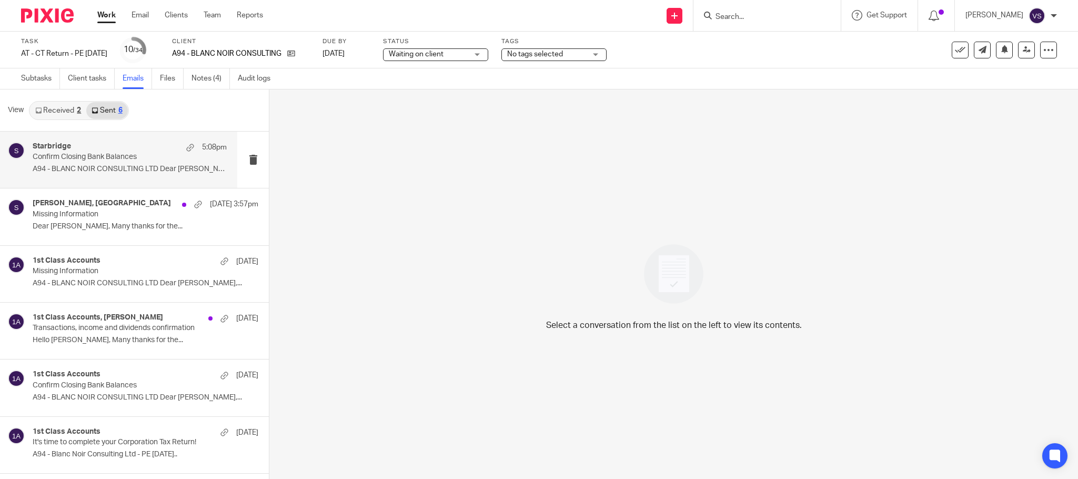
click at [98, 159] on p "Confirm Closing Bank Balances" at bounding box center [110, 157] width 155 height 9
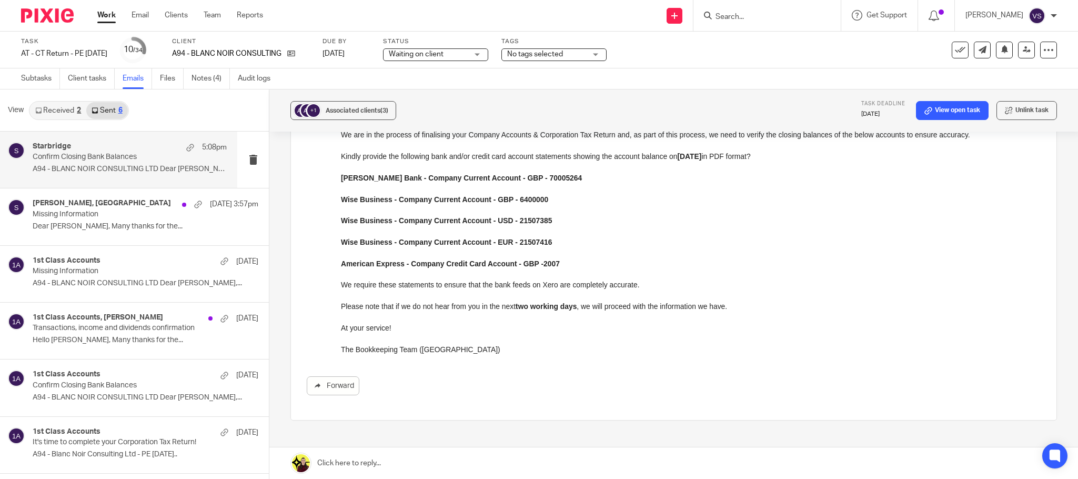
scroll to position [69, 0]
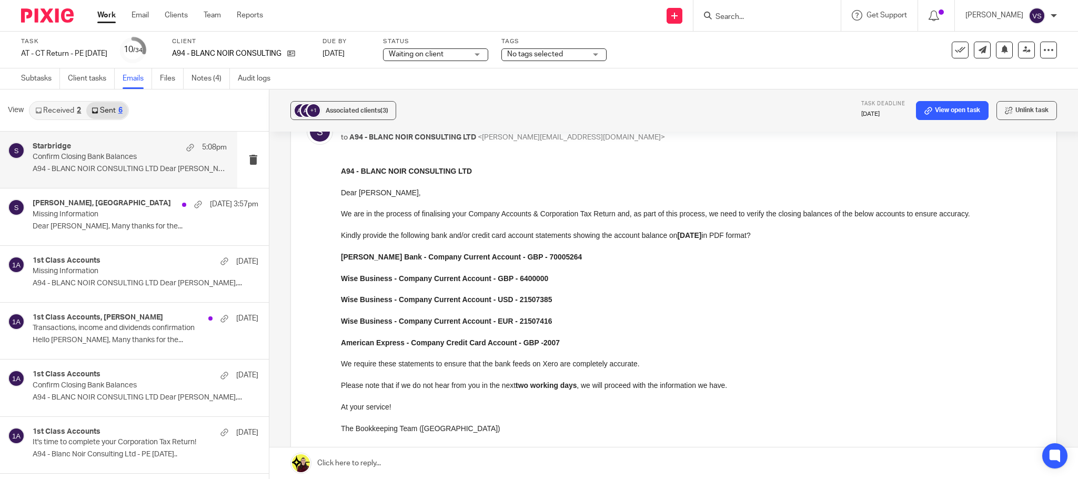
click at [461, 53] on span "Waiting on client" at bounding box center [428, 54] width 79 height 11
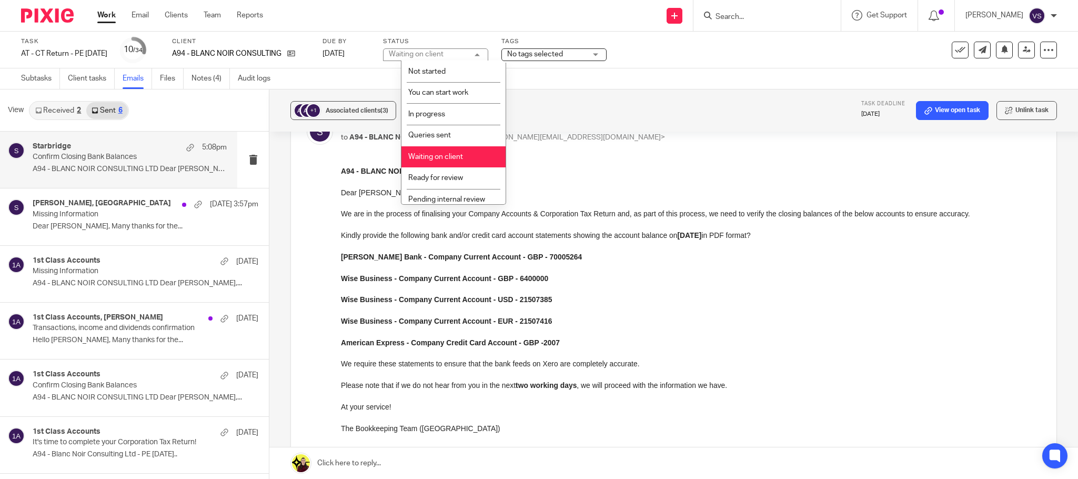
click at [461, 150] on li "Waiting on client" at bounding box center [453, 157] width 104 height 22
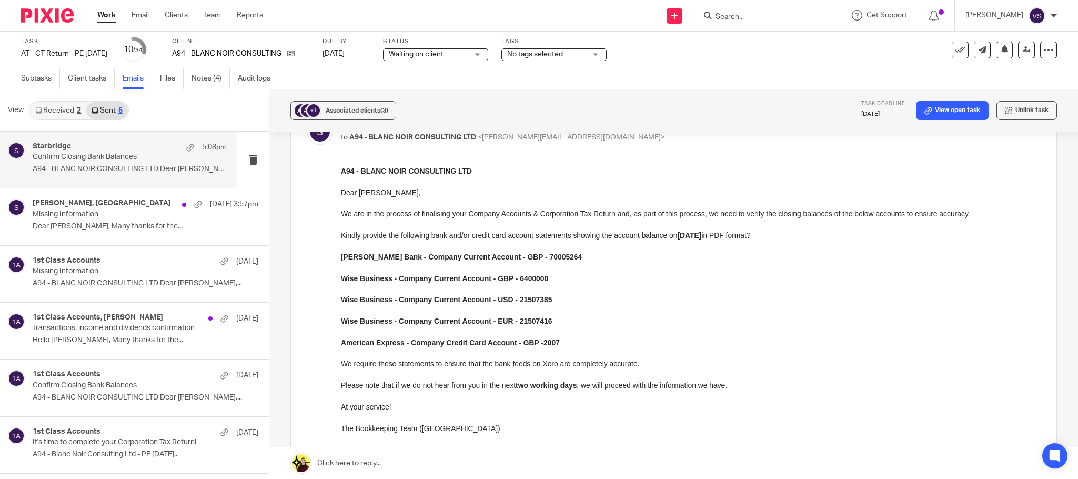
click at [640, 82] on div "Subtasks Client tasks Emails Files Notes (4) Audit logs" at bounding box center [539, 78] width 1078 height 21
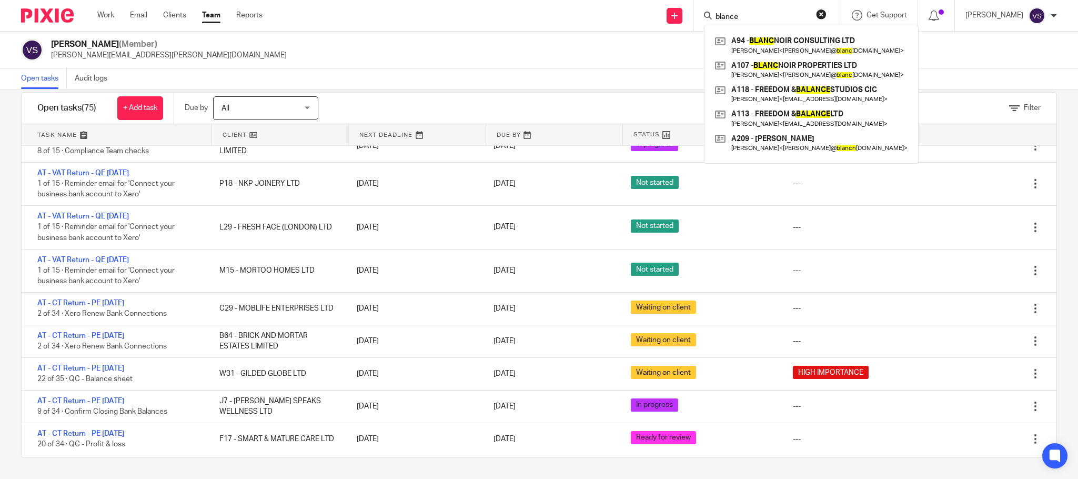
scroll to position [474, 0]
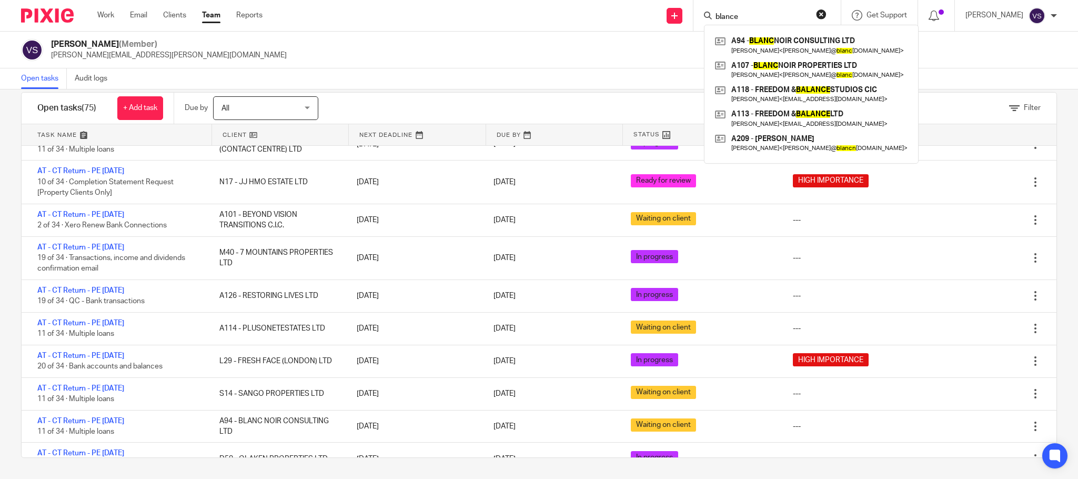
click at [450, 39] on div "[PERSON_NAME] (Member) [PERSON_NAME][EMAIL_ADDRESS][PERSON_NAME][DOMAIN_NAME]" at bounding box center [539, 50] width 1036 height 22
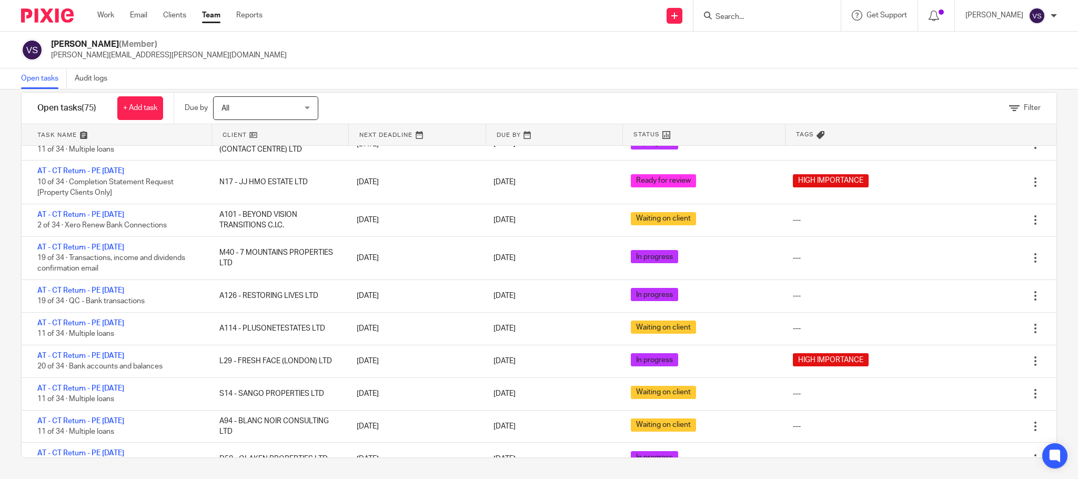
click at [763, 21] on input "Search" at bounding box center [762, 17] width 95 height 9
type input "fresh"
click at [766, 53] on link at bounding box center [801, 45] width 178 height 24
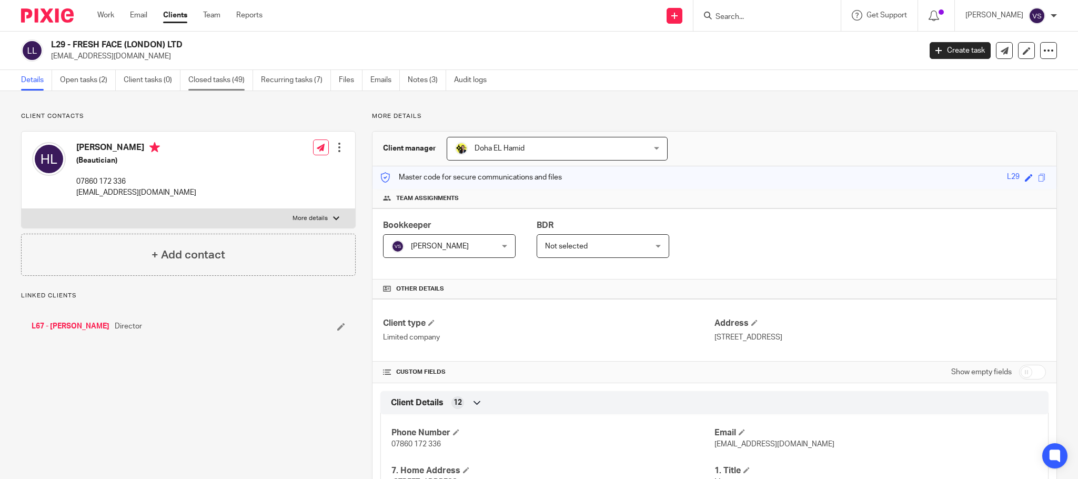
click at [212, 78] on link "Closed tasks (49)" at bounding box center [220, 80] width 65 height 21
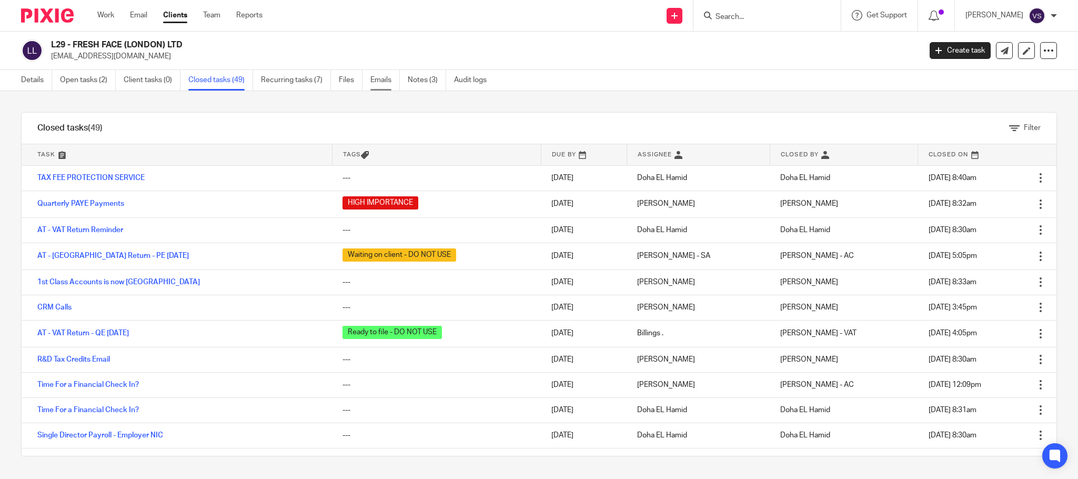
click at [376, 79] on link "Emails" at bounding box center [384, 80] width 29 height 21
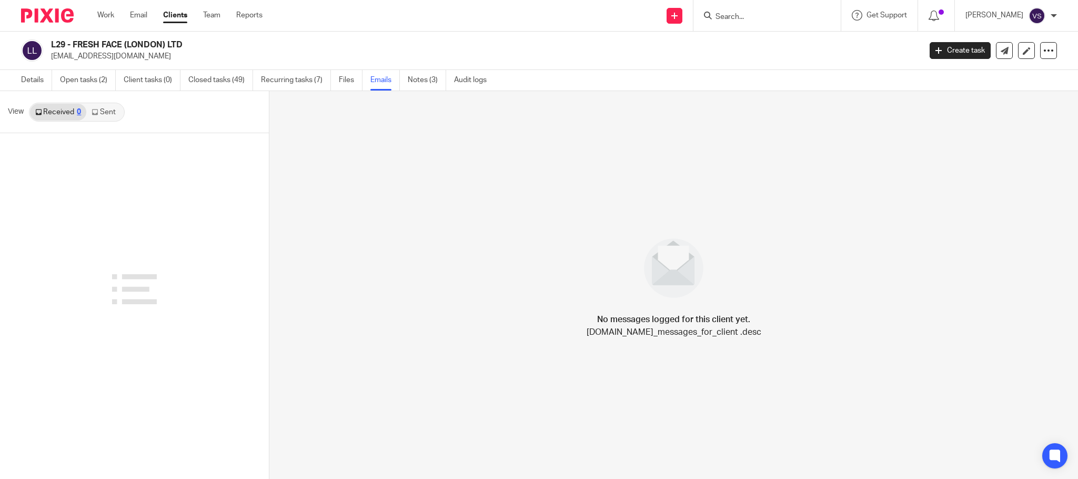
click at [109, 106] on link "Sent" at bounding box center [104, 112] width 37 height 17
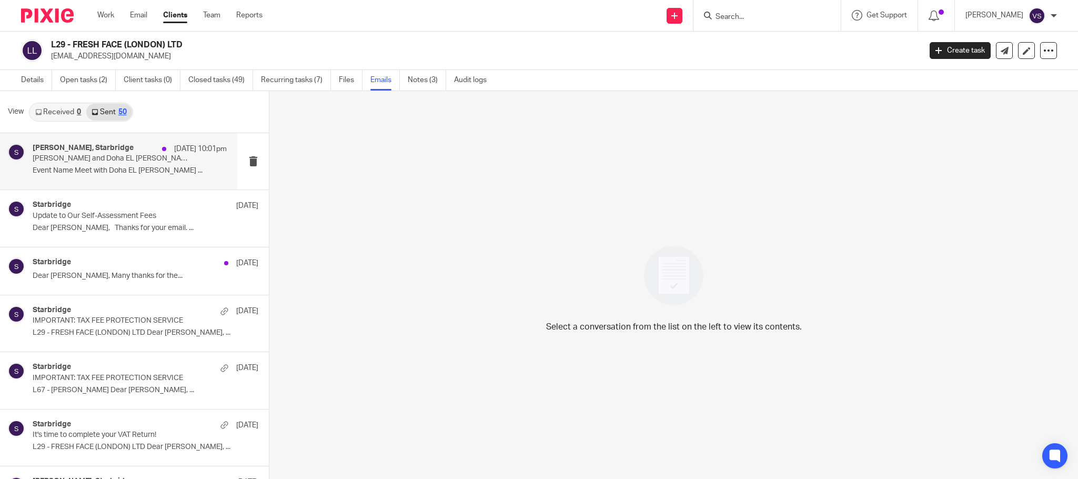
click at [51, 166] on div "[PERSON_NAME], Starbridge [DATE] 10:01pm [PERSON_NAME] and [GEOGRAPHIC_DATA][PE…" at bounding box center [130, 161] width 194 height 35
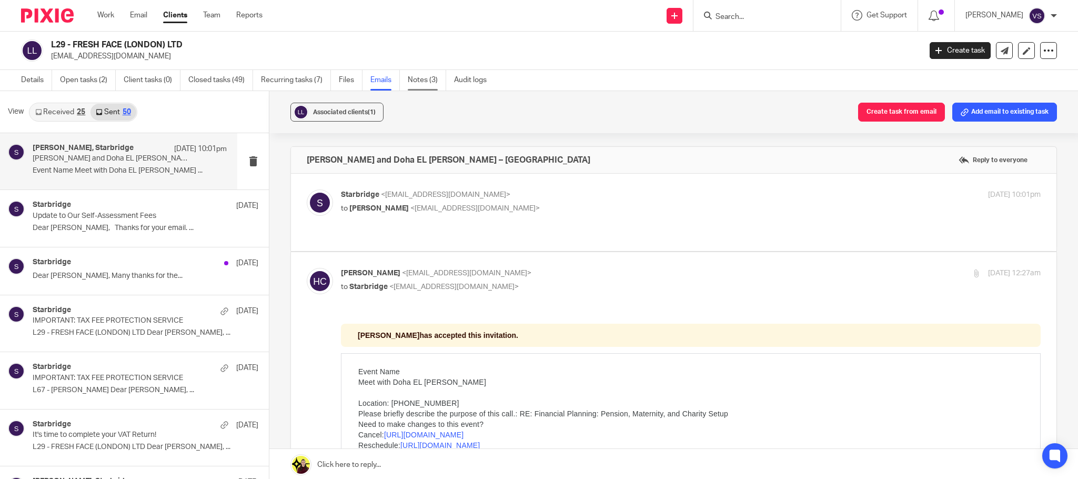
click at [431, 83] on link "Notes (3)" at bounding box center [427, 80] width 38 height 21
